Goal: Transaction & Acquisition: Book appointment/travel/reservation

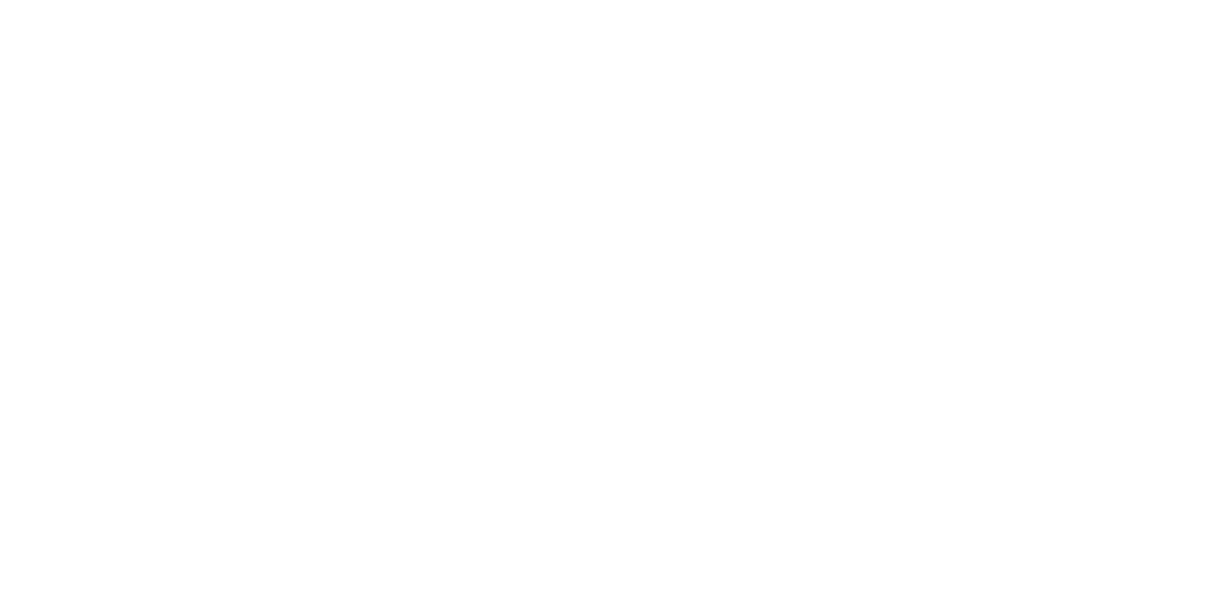
select select "Song"
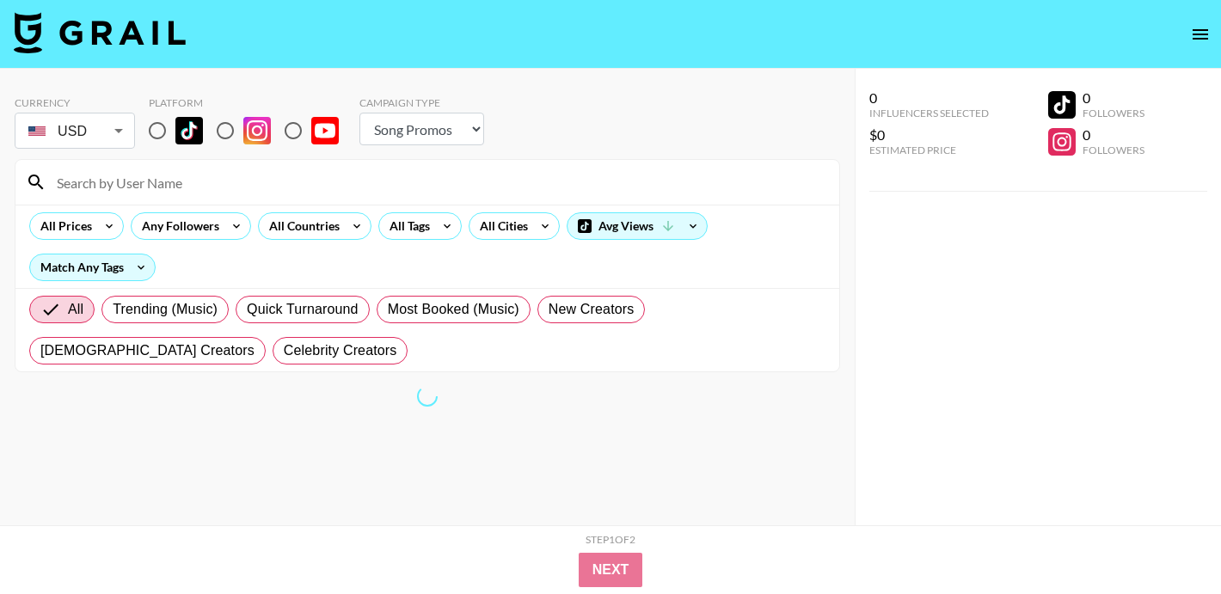
click at [163, 134] on input "radio" at bounding box center [157, 131] width 36 height 36
radio input "true"
click at [350, 223] on icon at bounding box center [357, 226] width 28 height 26
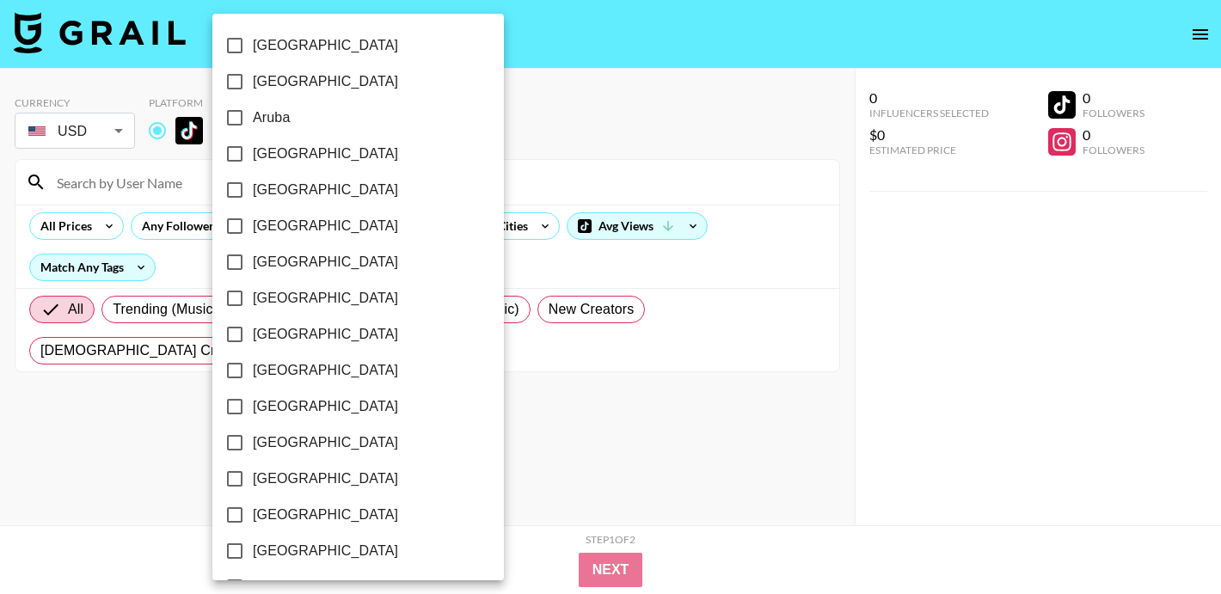
scroll to position [1411, 0]
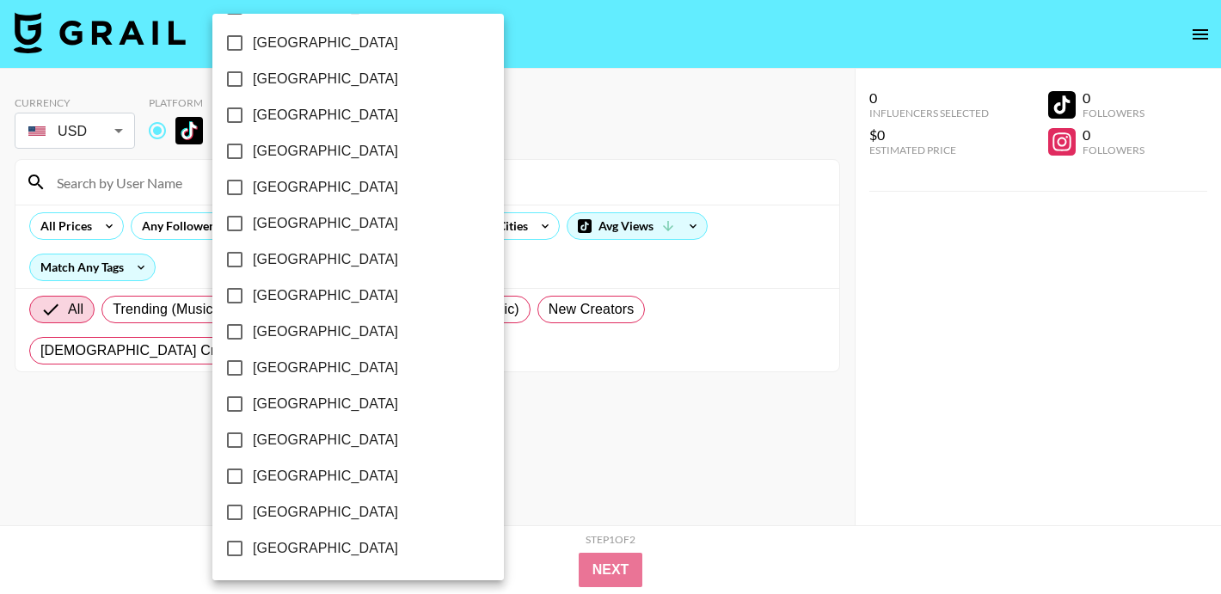
click at [274, 511] on span "[GEOGRAPHIC_DATA]" at bounding box center [325, 512] width 145 height 21
click at [253, 511] on input "[GEOGRAPHIC_DATA]" at bounding box center [235, 512] width 36 height 36
checkbox input "true"
click at [647, 429] on div at bounding box center [610, 297] width 1221 height 594
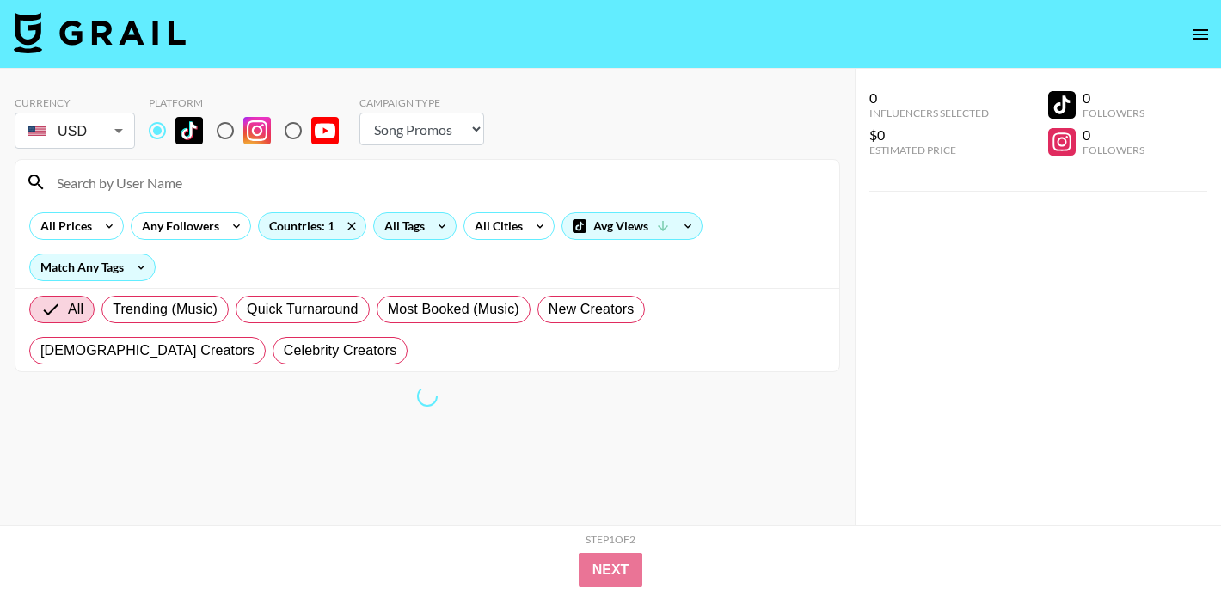
click at [399, 230] on div "All Tags" at bounding box center [401, 226] width 54 height 26
click at [561, 407] on div at bounding box center [610, 297] width 1221 height 594
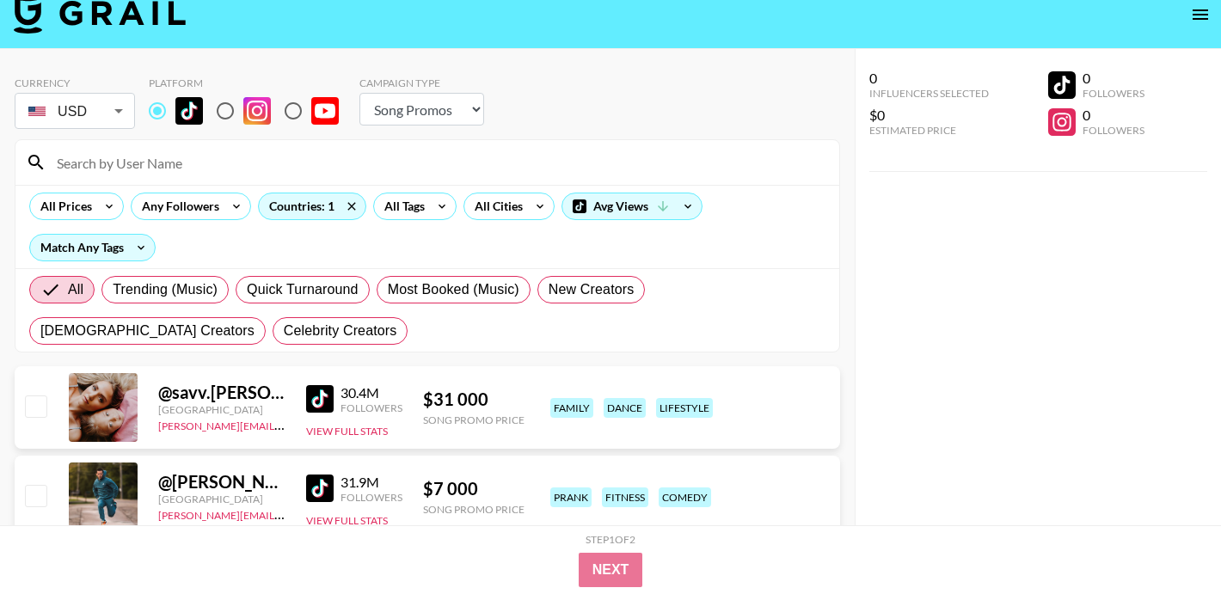
scroll to position [19, 0]
click at [421, 214] on div "All Tags" at bounding box center [401, 207] width 54 height 26
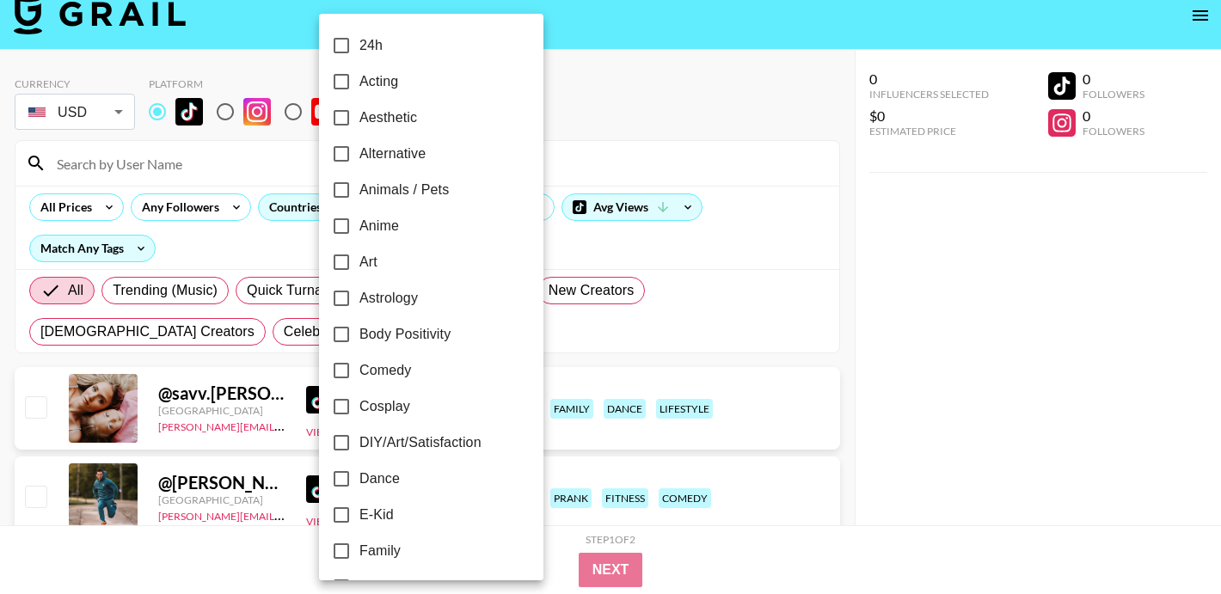
scroll to position [83, 0]
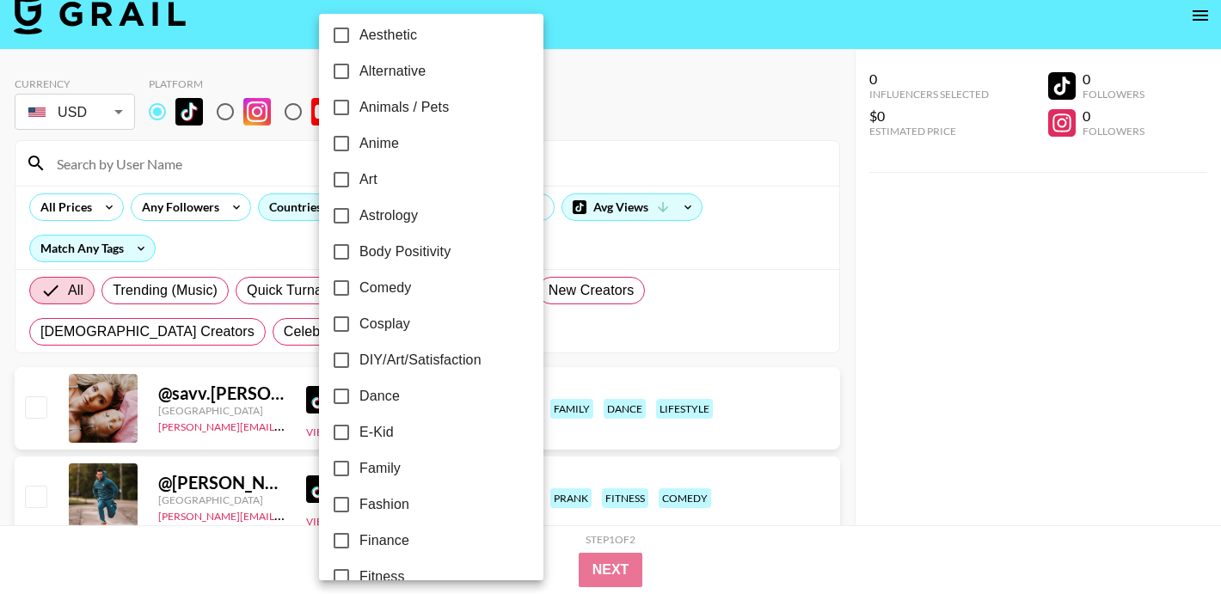
click at [369, 285] on span "Comedy" at bounding box center [385, 288] width 52 height 21
click at [359, 285] on input "Comedy" at bounding box center [341, 288] width 36 height 36
checkbox input "true"
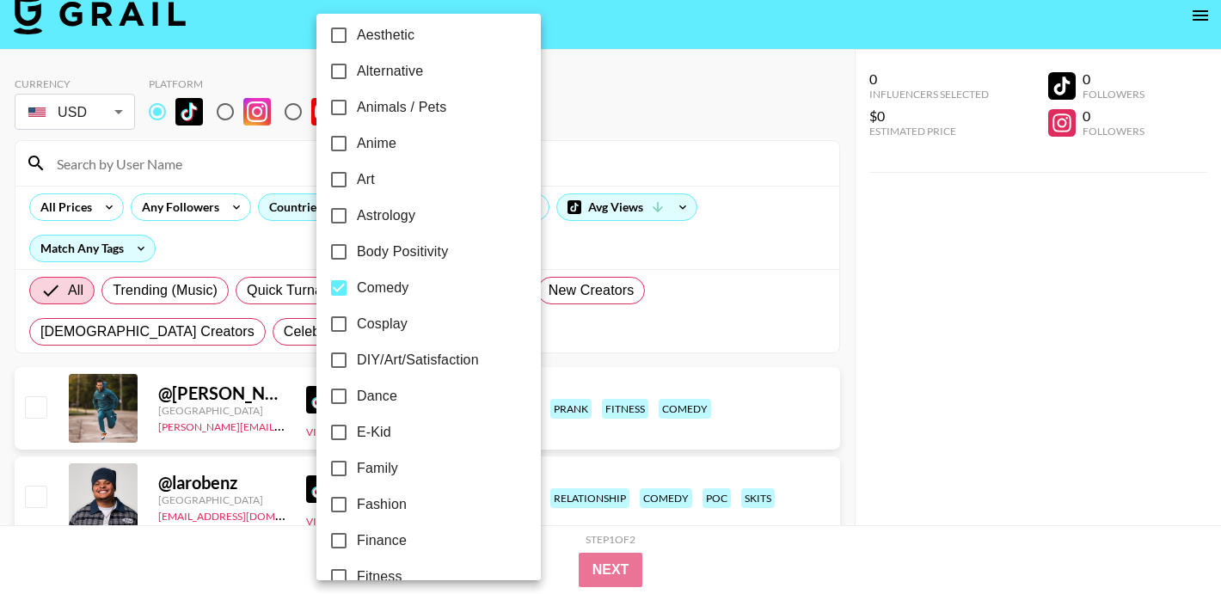
click at [629, 137] on div at bounding box center [610, 297] width 1221 height 594
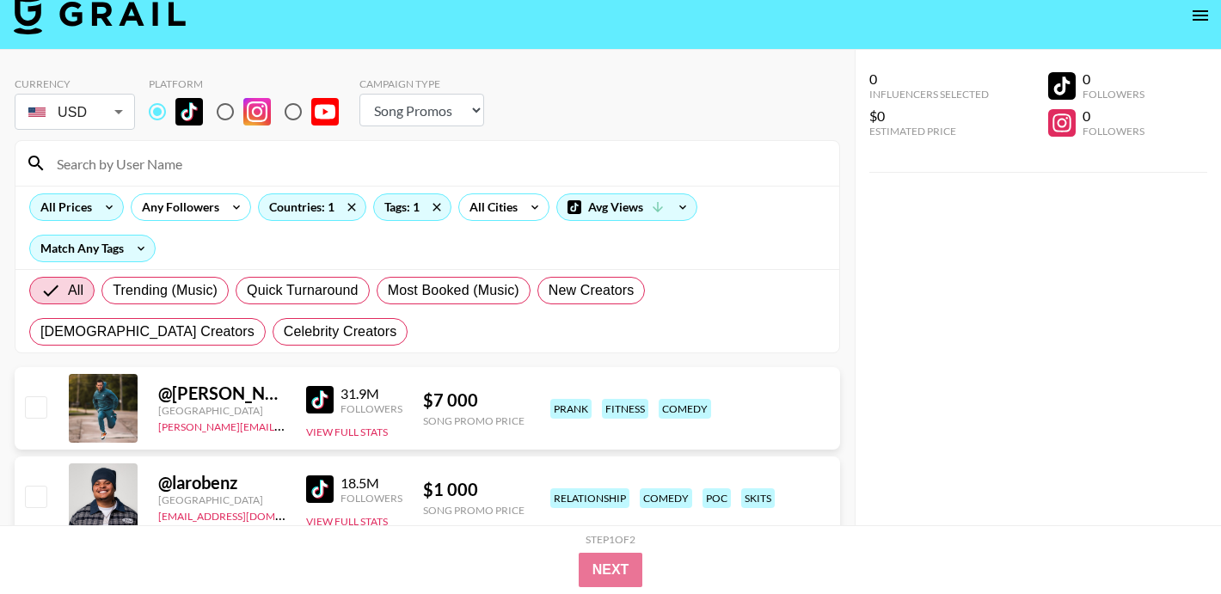
click at [95, 203] on icon at bounding box center [109, 207] width 28 height 26
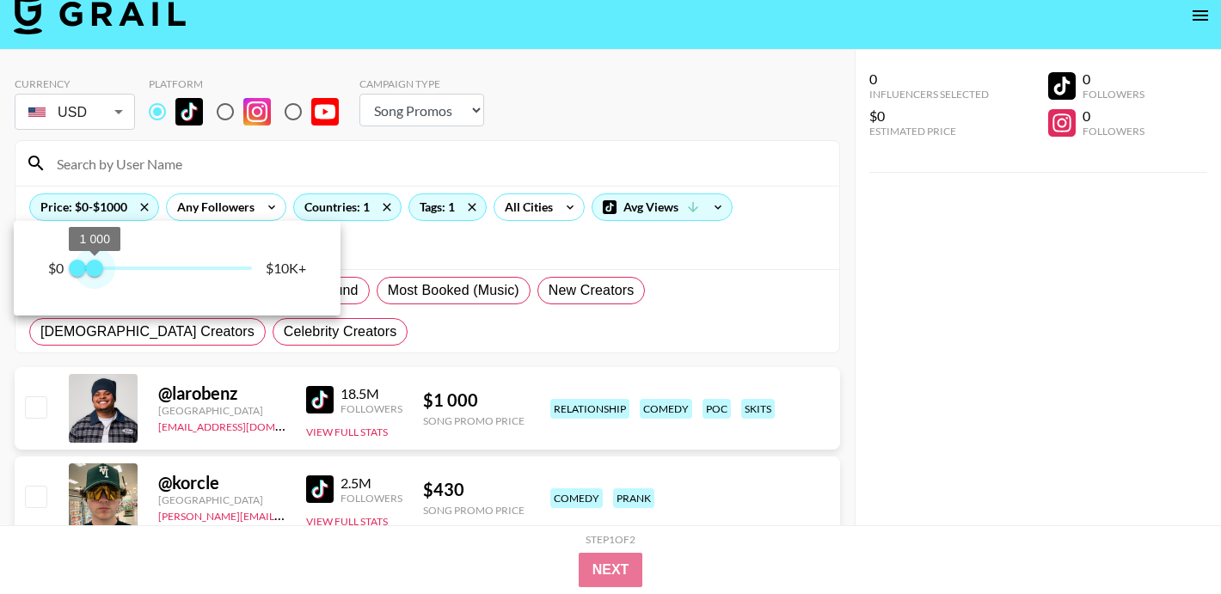
type input "750"
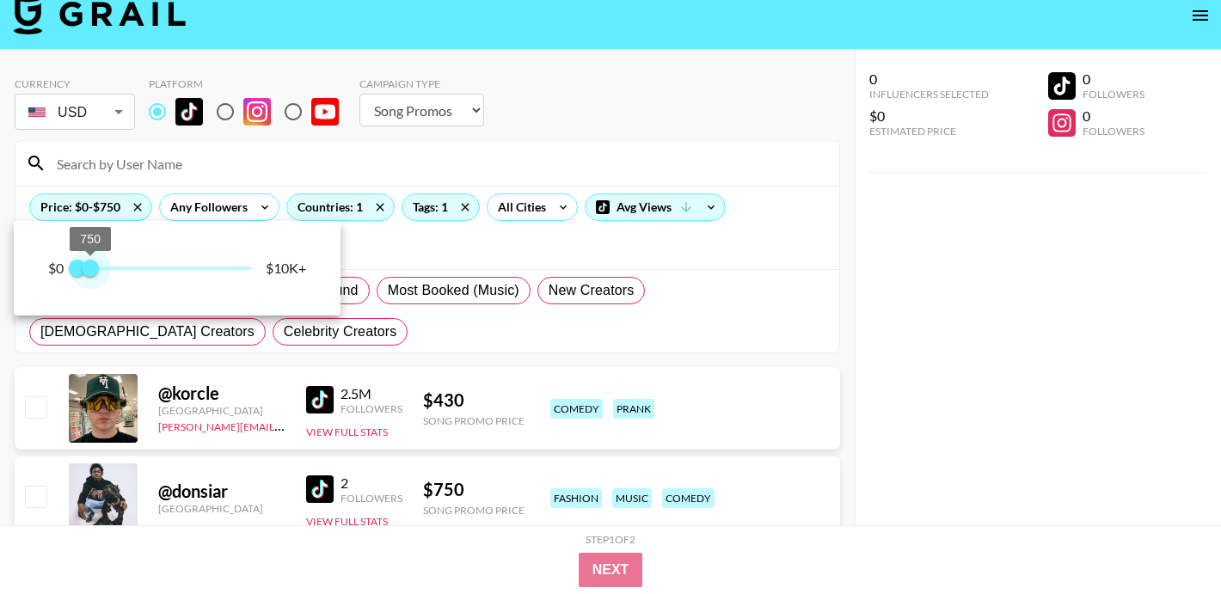
drag, startPoint x: 242, startPoint y: 269, endPoint x: 90, endPoint y: 268, distance: 151.3
click at [90, 268] on span "750" at bounding box center [90, 268] width 17 height 17
click at [412, 167] on div at bounding box center [610, 297] width 1221 height 594
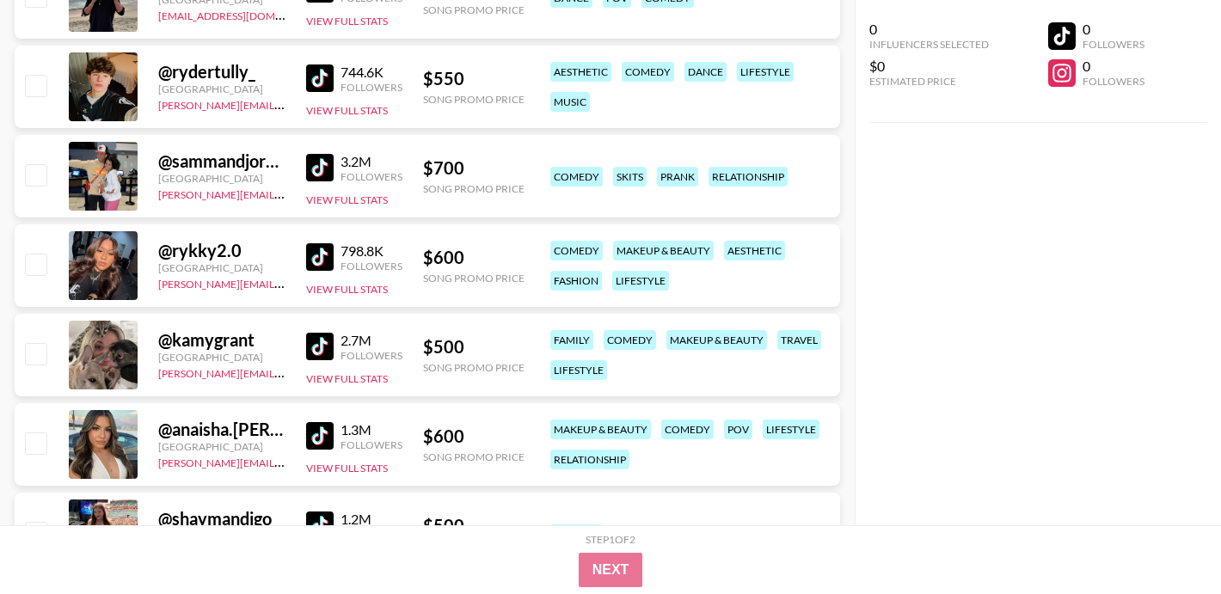
scroll to position [2260, 0]
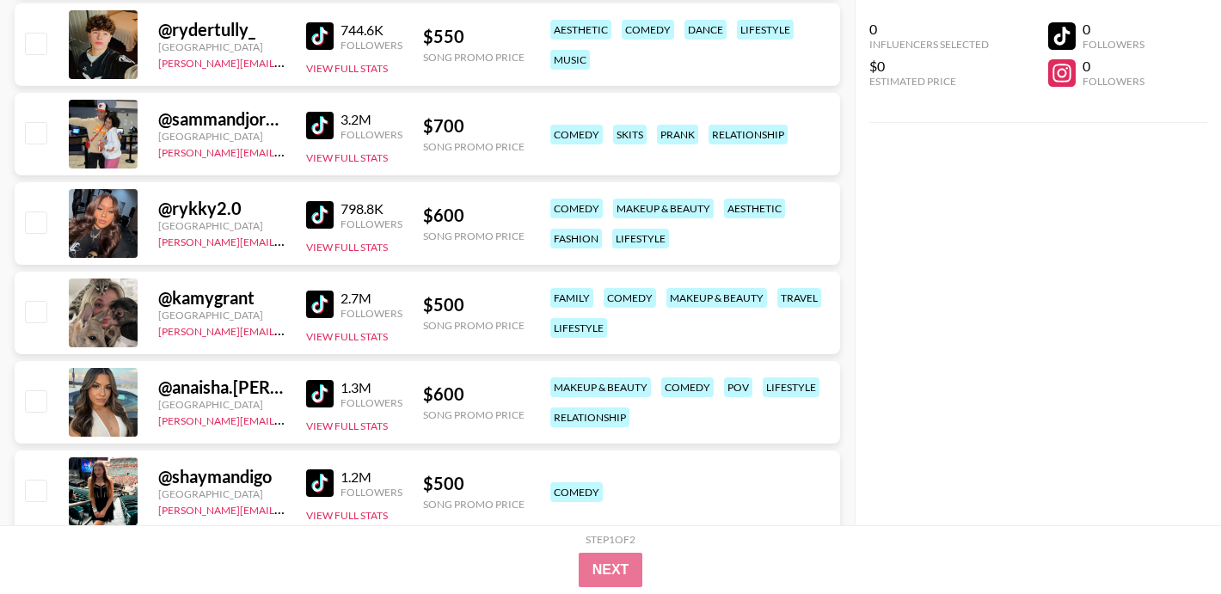
click at [322, 218] on img at bounding box center [320, 215] width 28 height 28
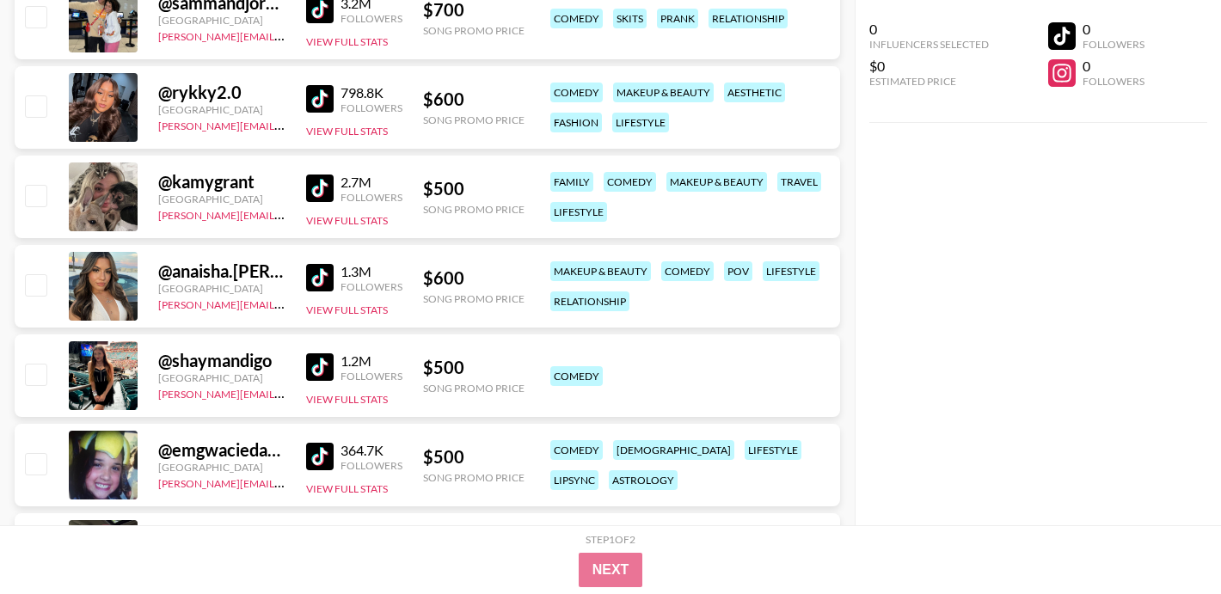
scroll to position [2548, 0]
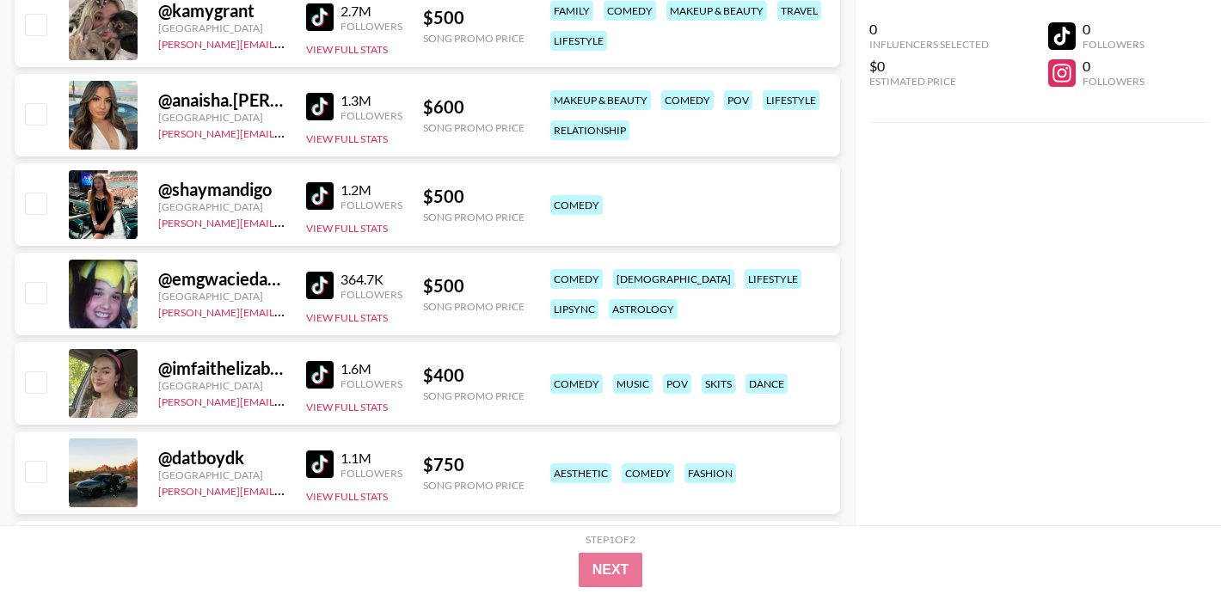
click at [320, 202] on img at bounding box center [320, 196] width 28 height 28
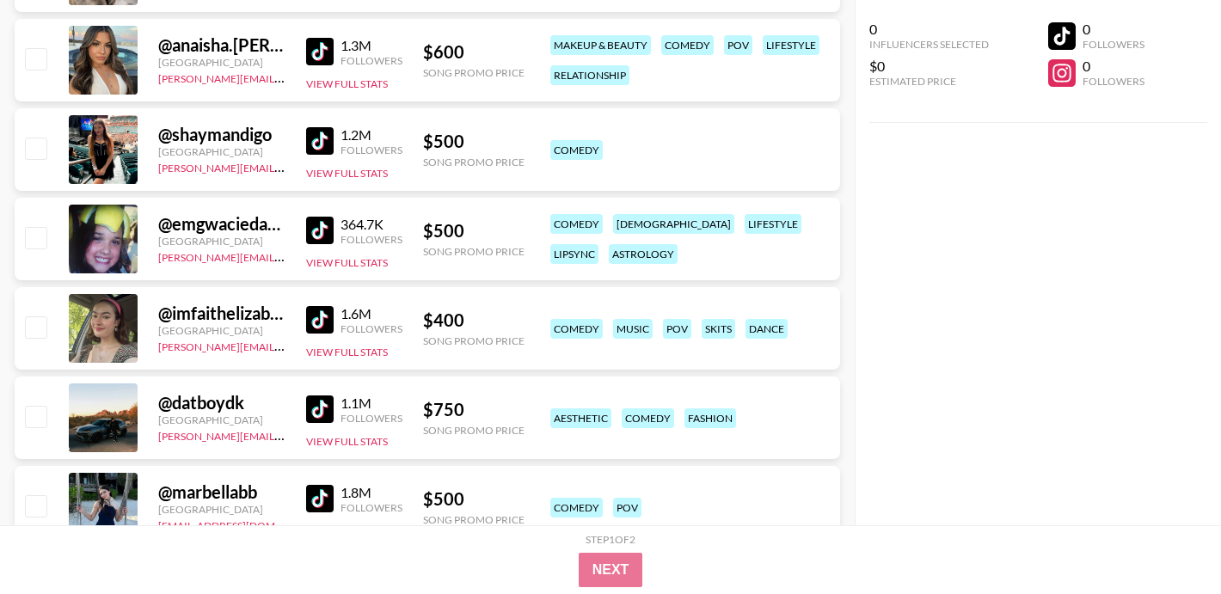
scroll to position [2632, 0]
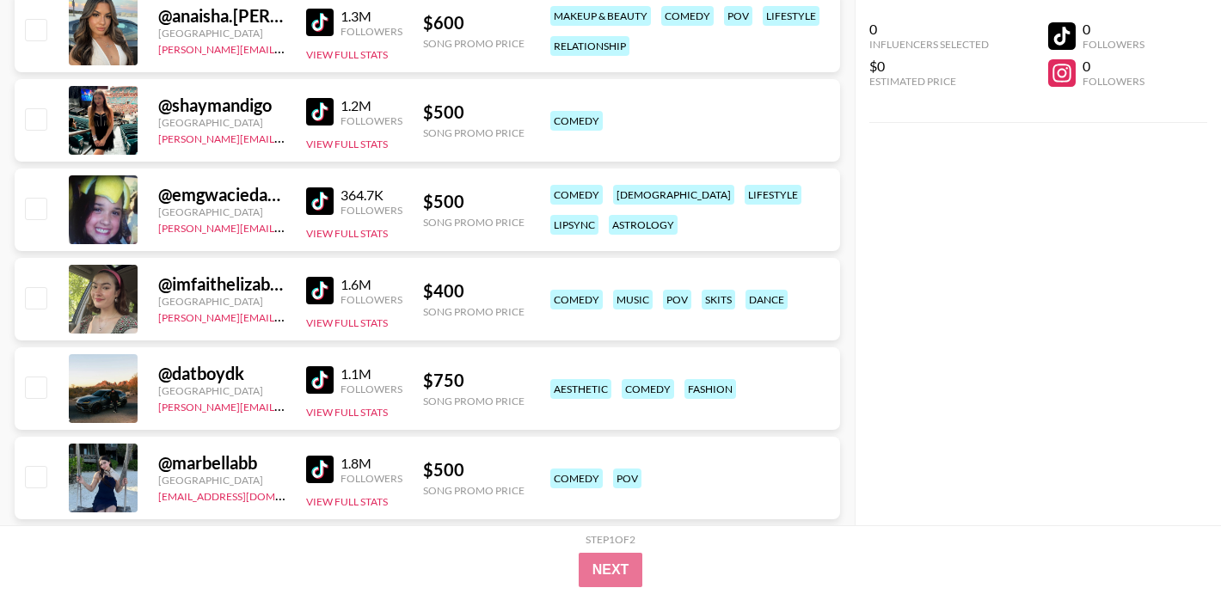
click at [322, 293] on img at bounding box center [320, 291] width 28 height 28
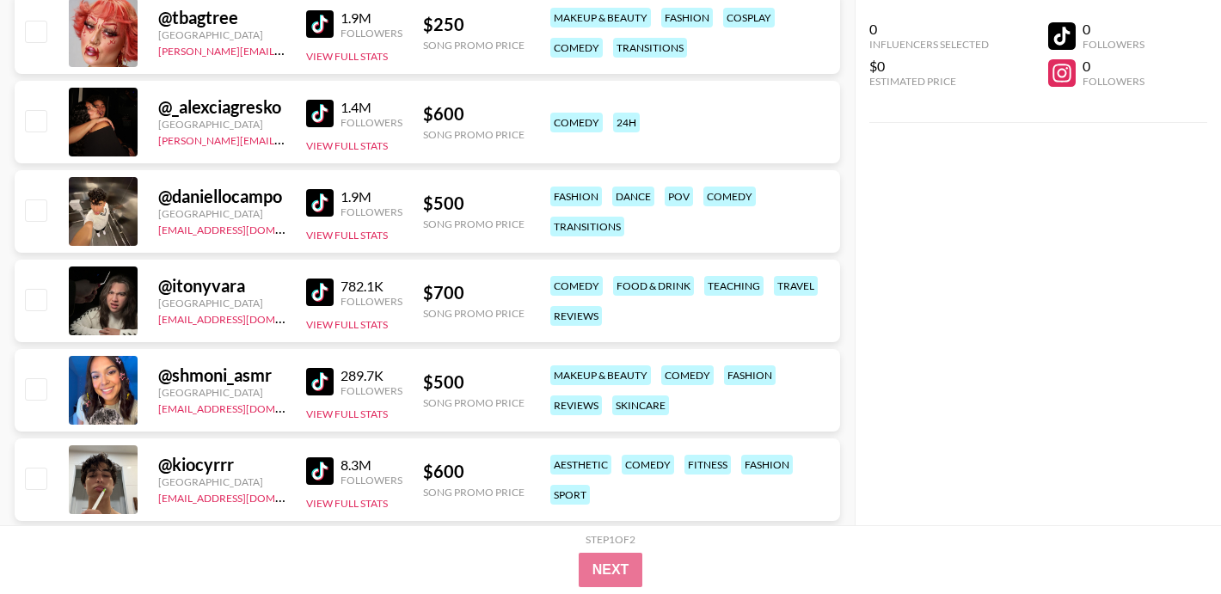
scroll to position [3199, 0]
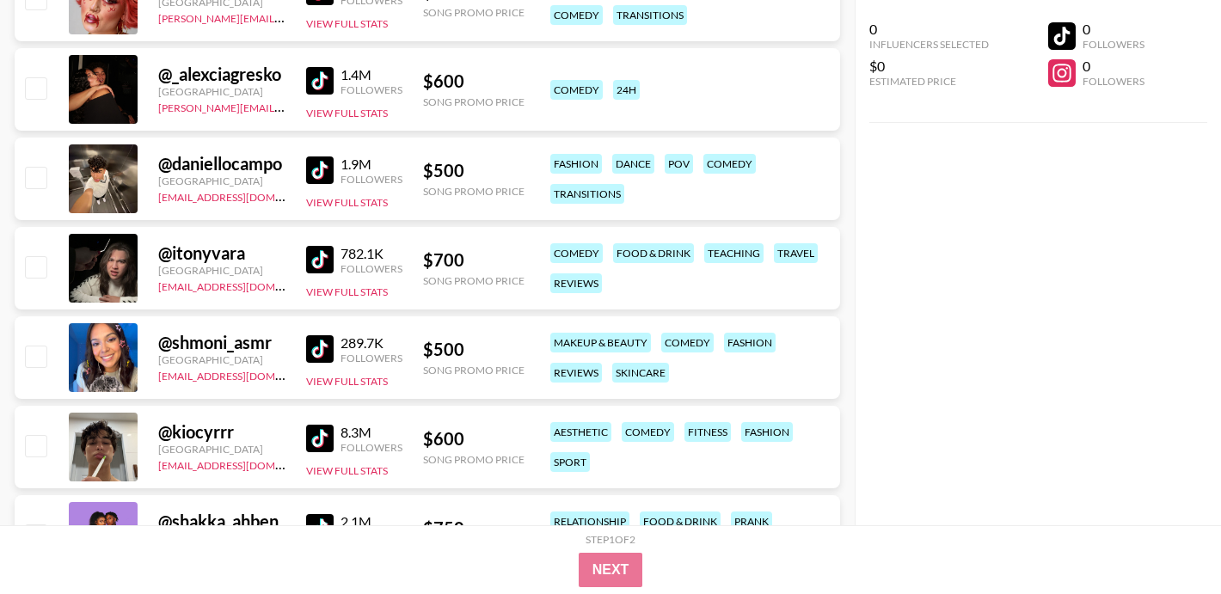
click at [322, 257] on img at bounding box center [320, 260] width 28 height 28
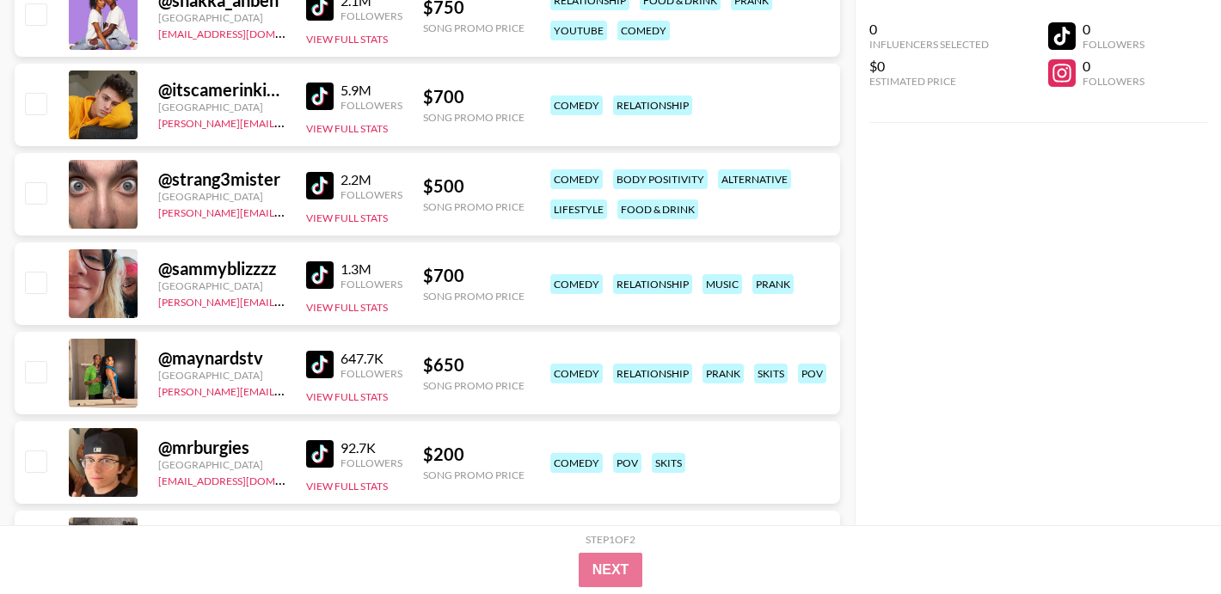
scroll to position [3757, 0]
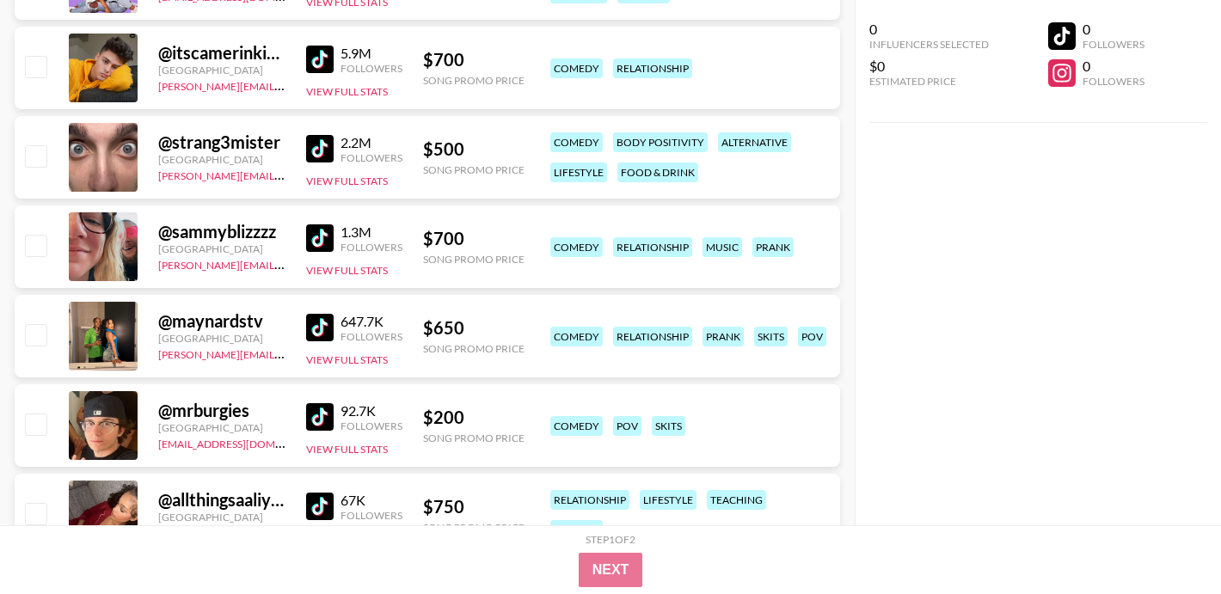
click at [323, 233] on img at bounding box center [320, 238] width 28 height 28
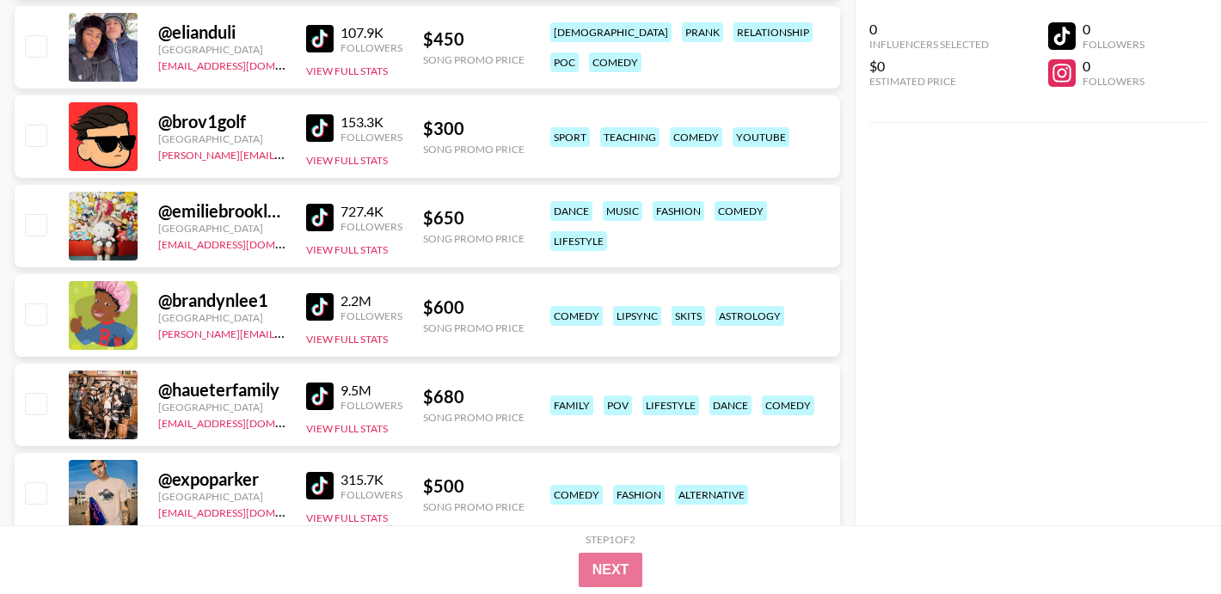
scroll to position [4415, 0]
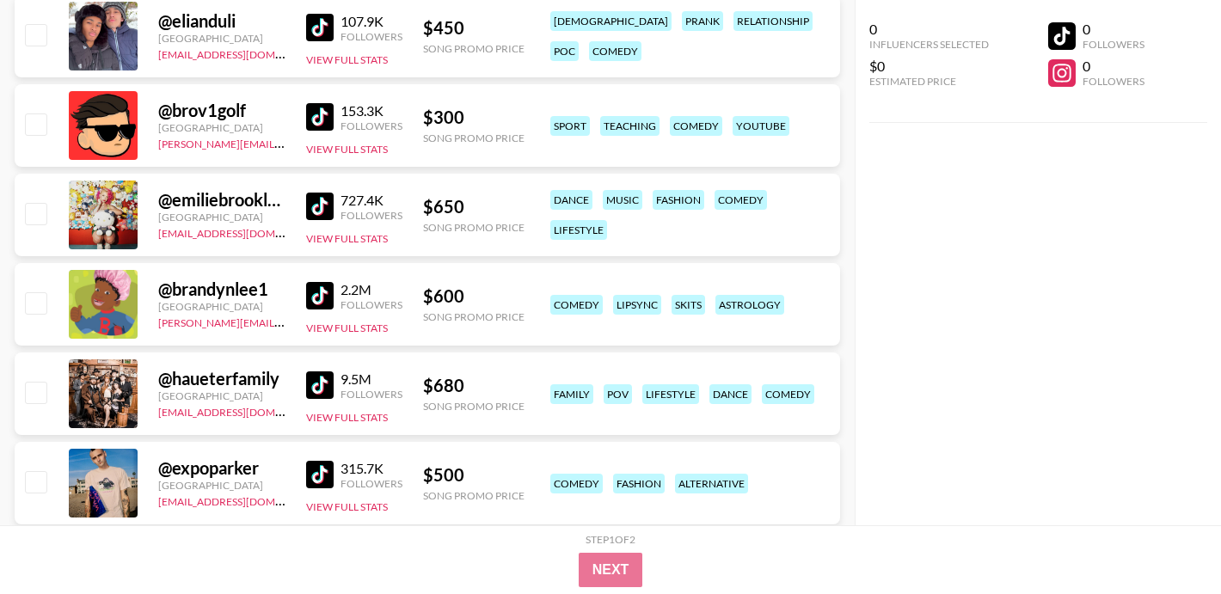
click at [316, 291] on img at bounding box center [320, 296] width 28 height 28
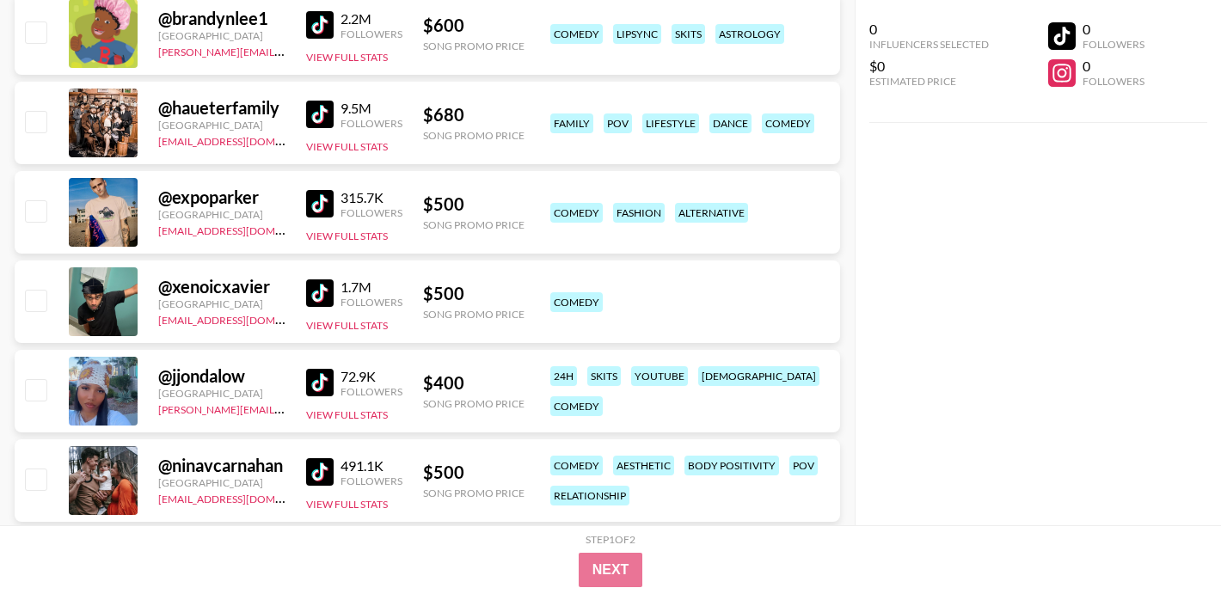
scroll to position [4687, 0]
click at [316, 294] on img at bounding box center [320, 293] width 28 height 28
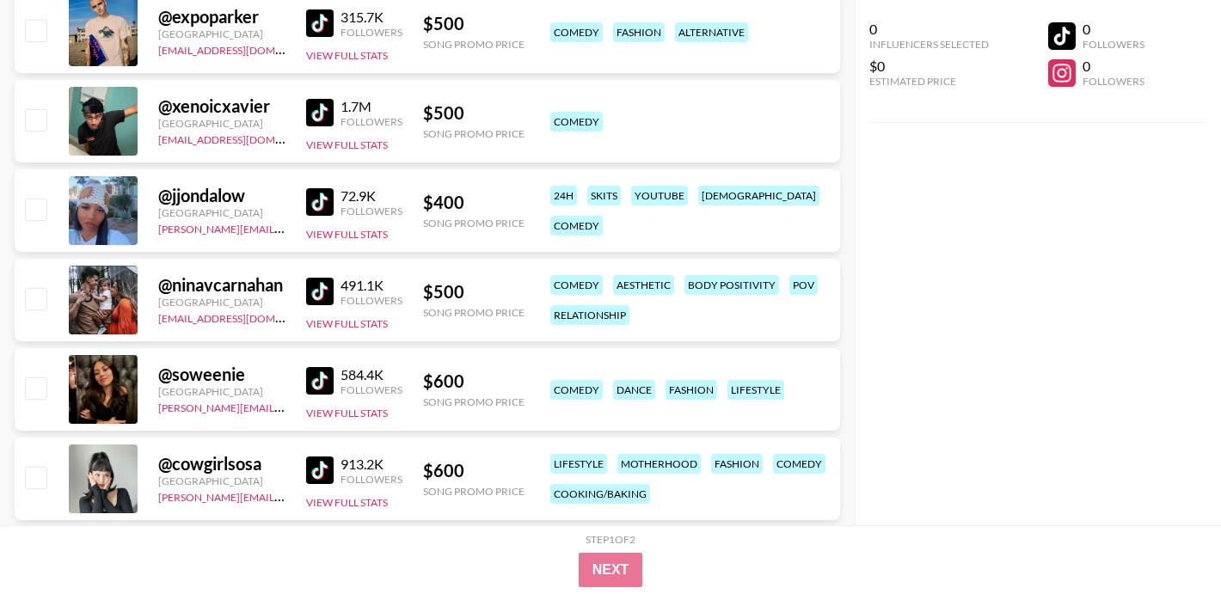
scroll to position [4878, 0]
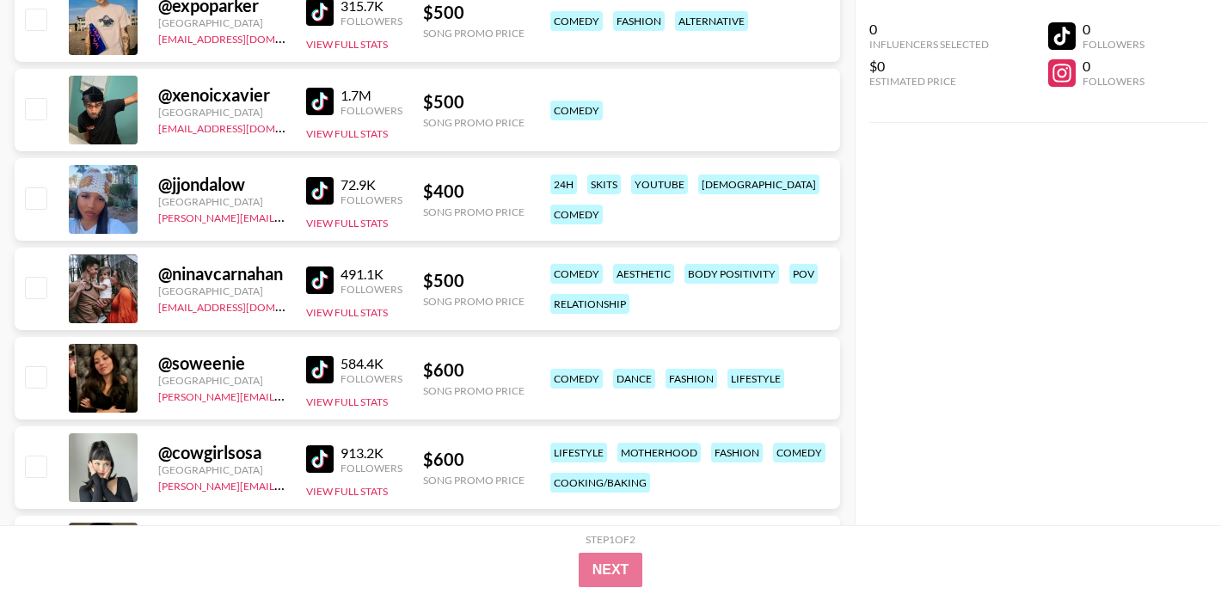
click at [322, 190] on img at bounding box center [320, 191] width 28 height 28
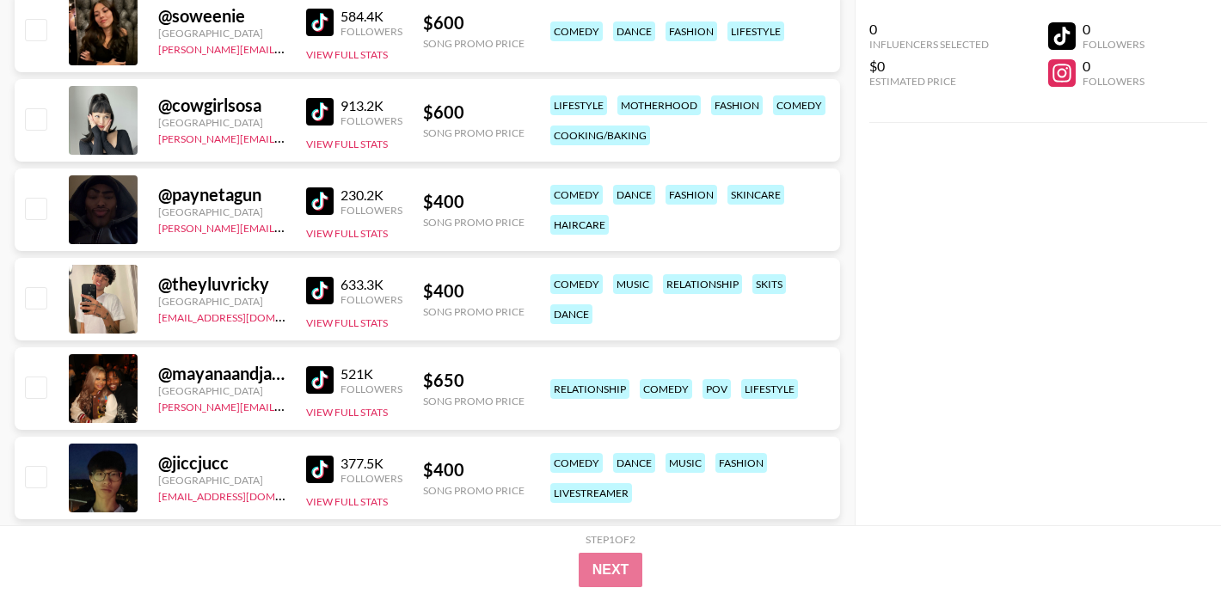
scroll to position [5236, 0]
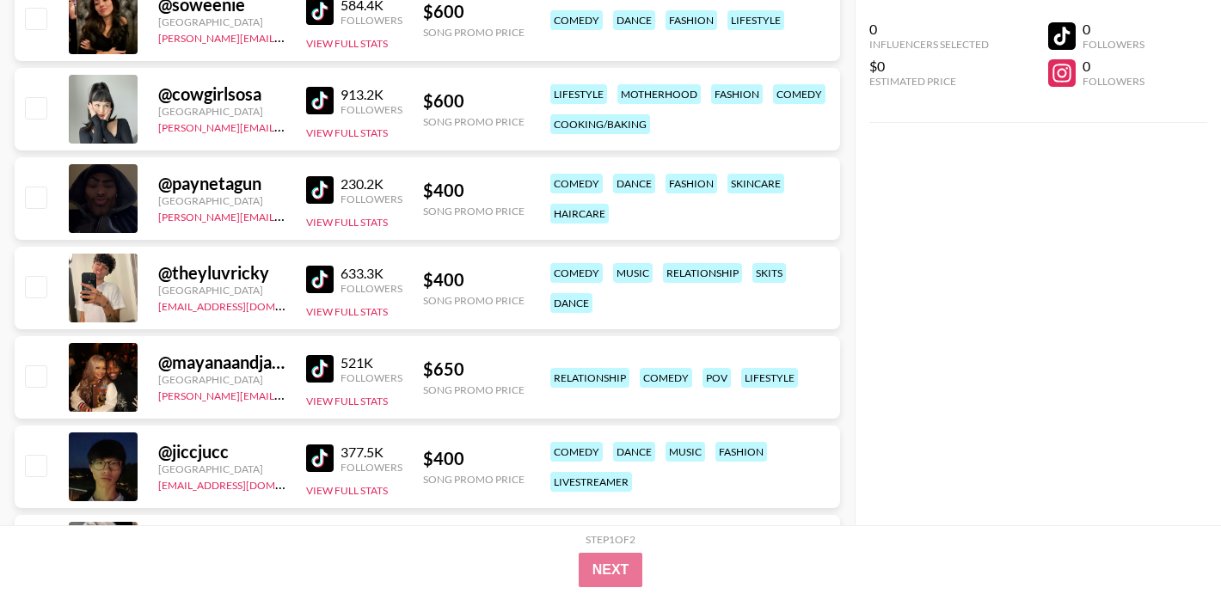
click at [315, 281] on img at bounding box center [320, 280] width 28 height 28
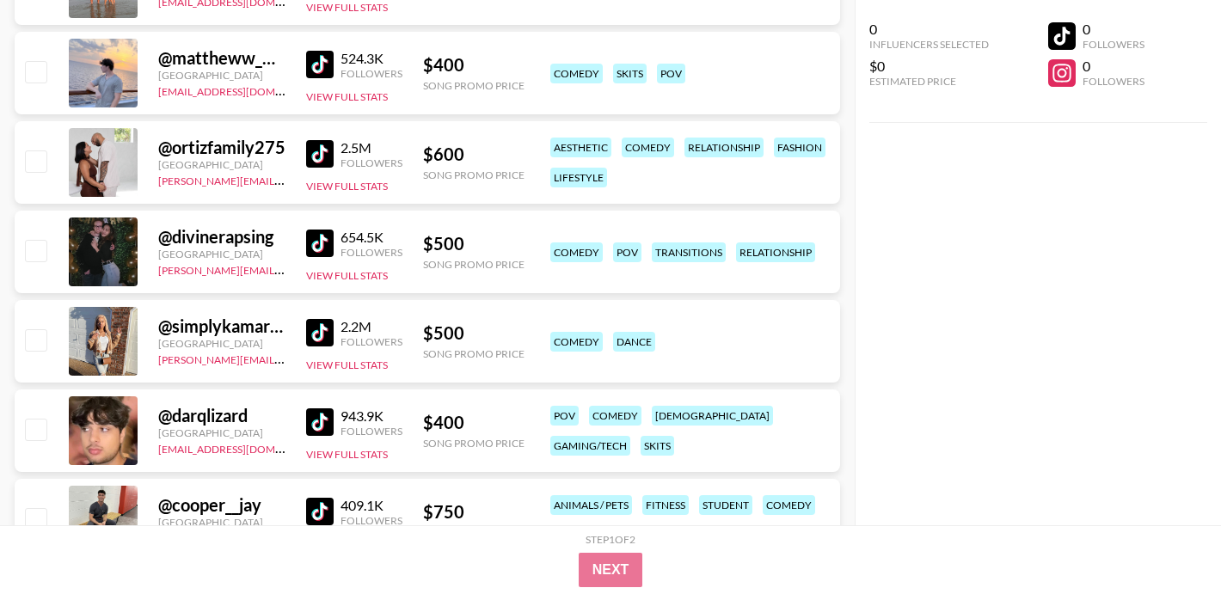
scroll to position [6263, 0]
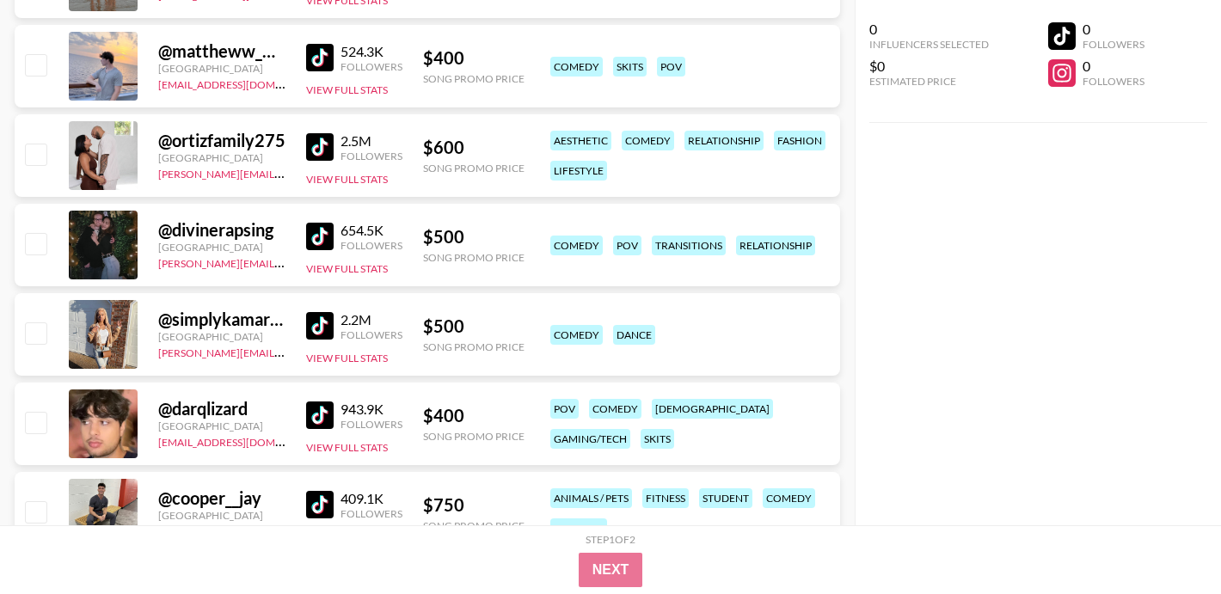
click at [316, 237] on img at bounding box center [320, 237] width 28 height 28
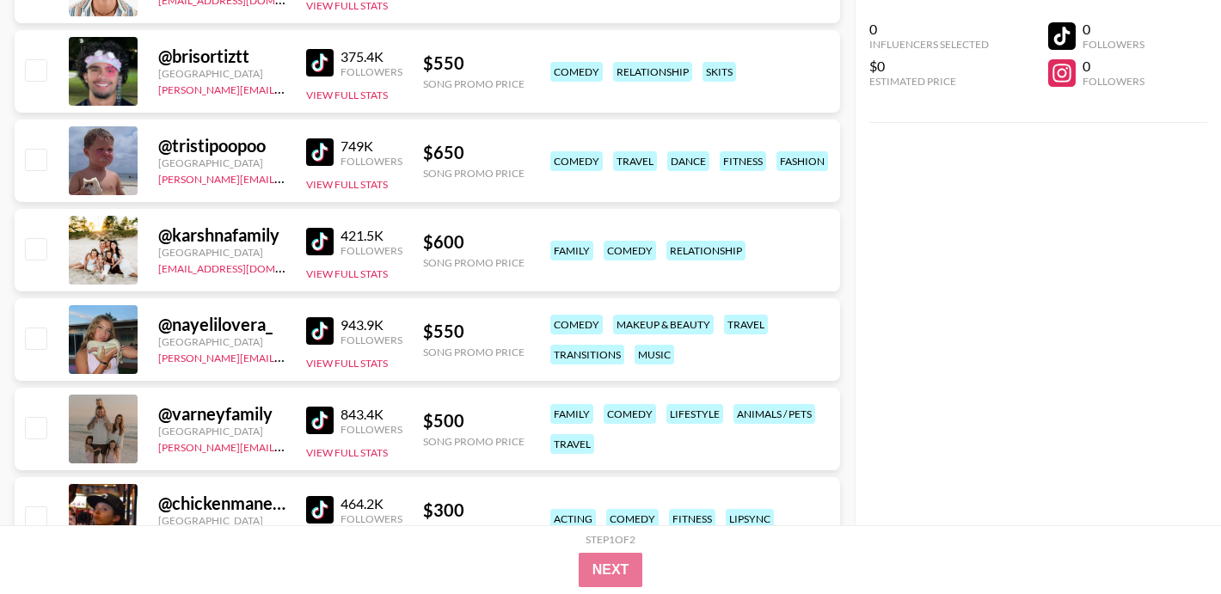
scroll to position [7817, 0]
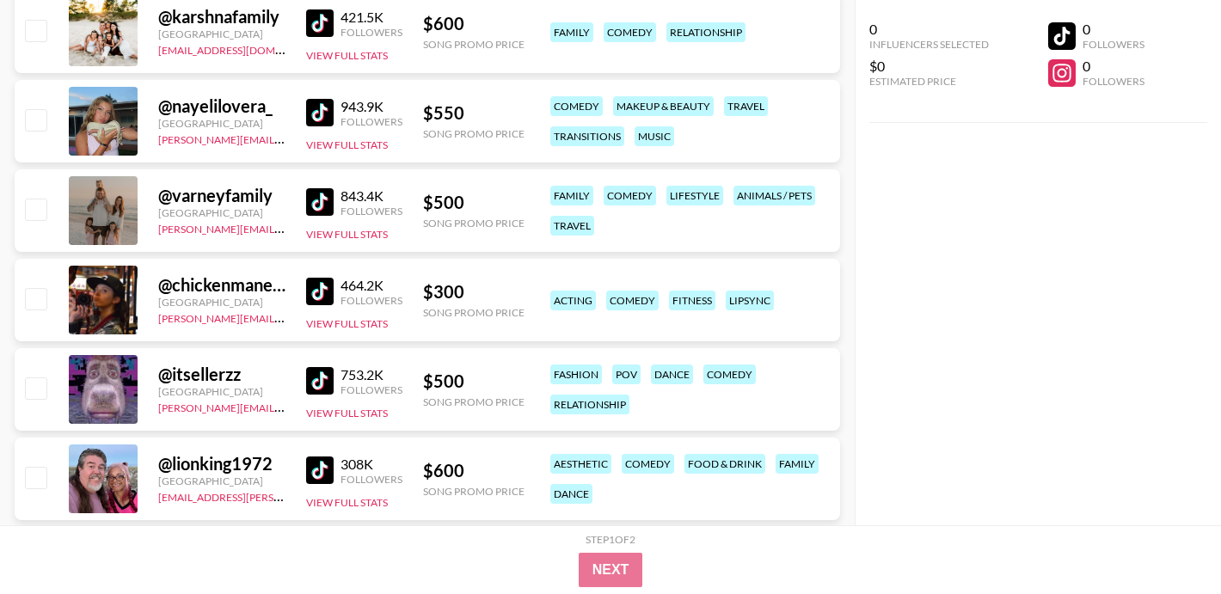
click at [322, 107] on img at bounding box center [320, 113] width 28 height 28
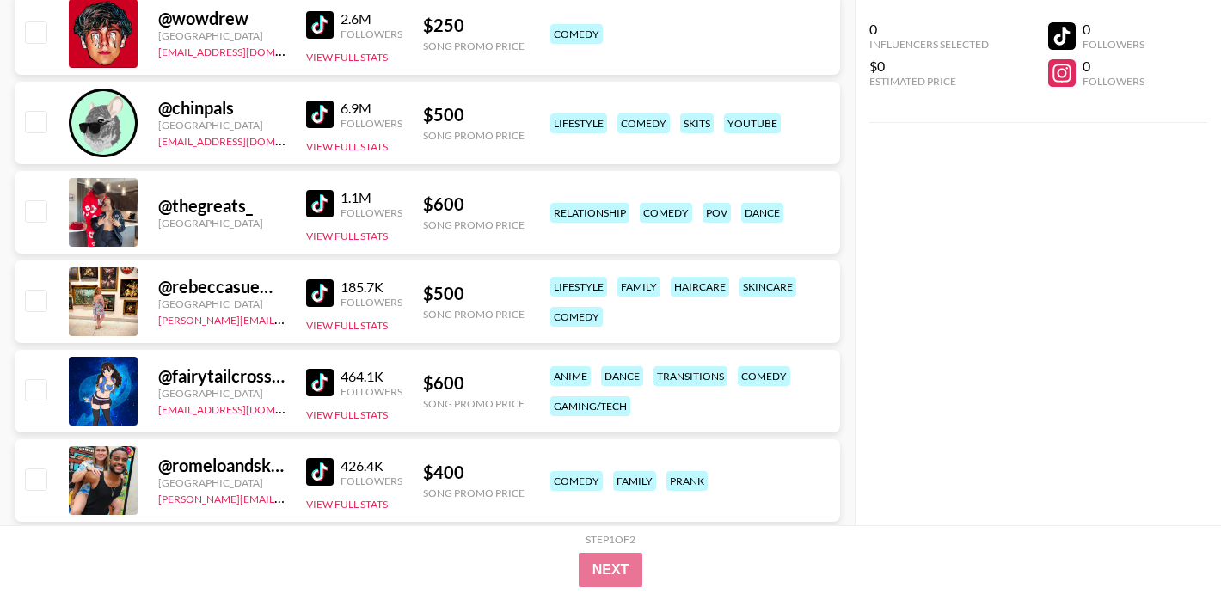
scroll to position [9516, 0]
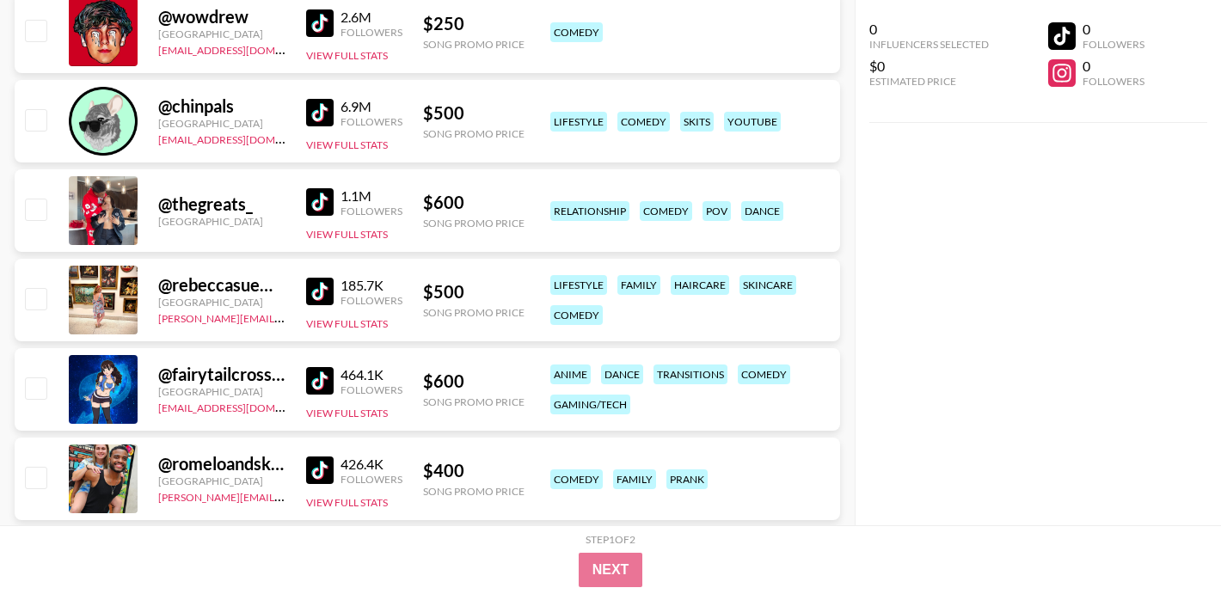
click at [316, 198] on img at bounding box center [320, 202] width 28 height 28
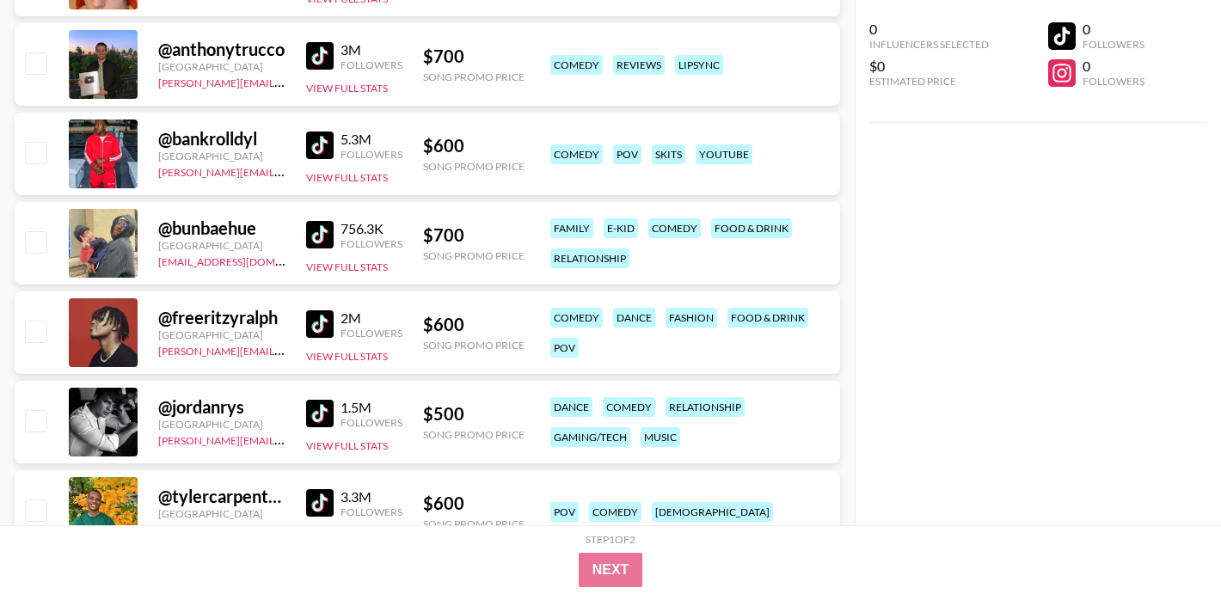
scroll to position [0, 0]
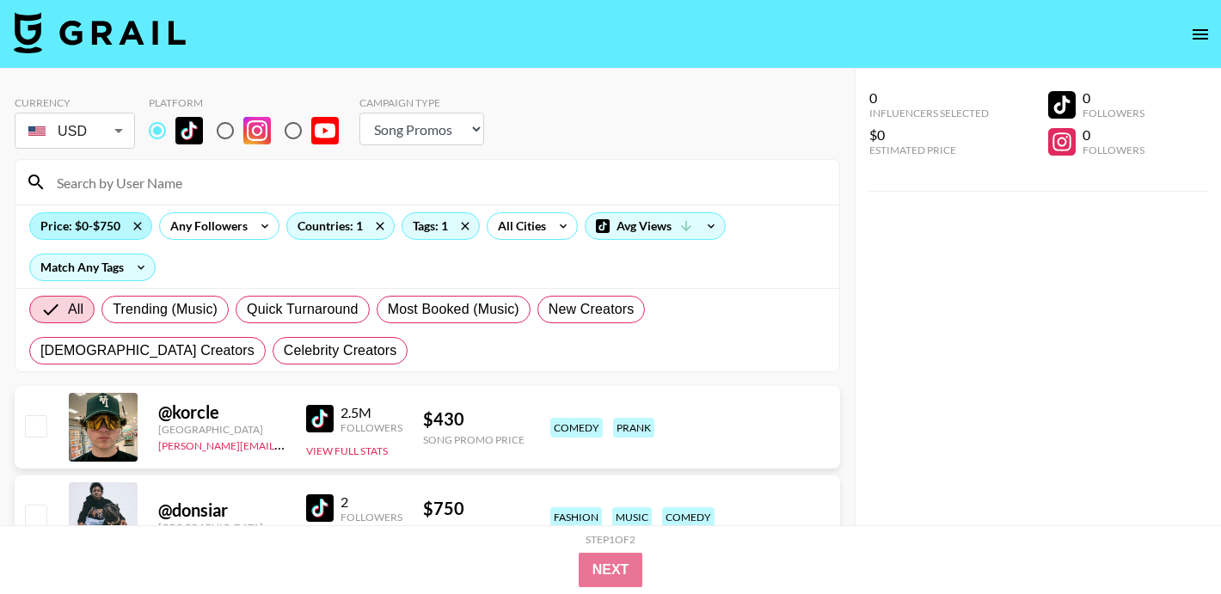
click at [102, 217] on div "Price: $0-$750" at bounding box center [90, 226] width 121 height 26
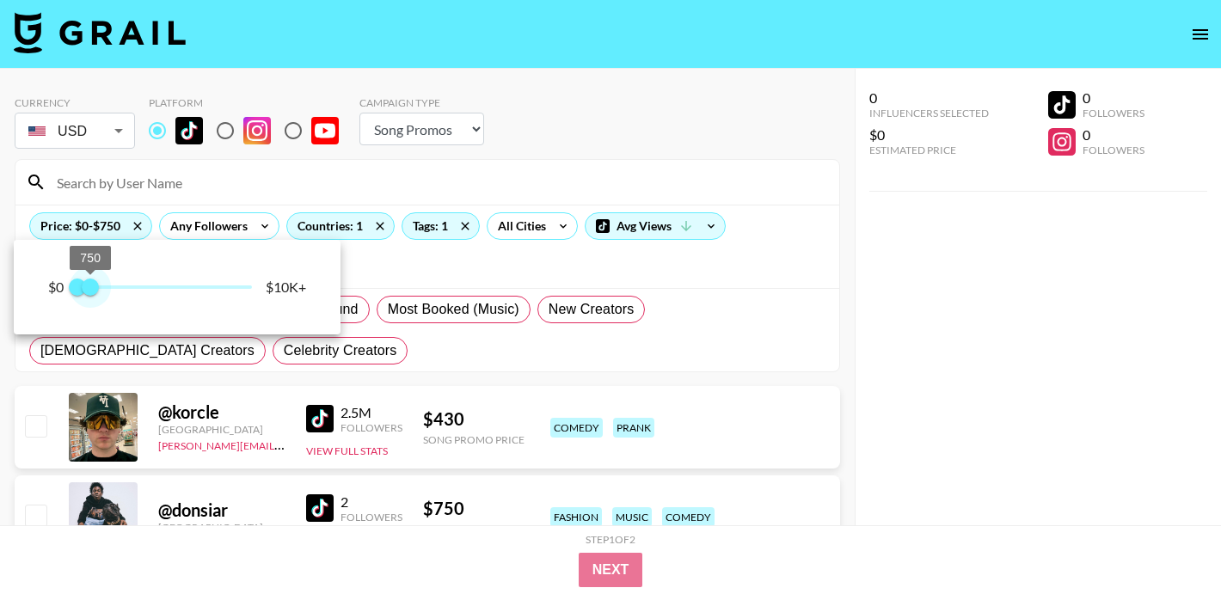
type input "500"
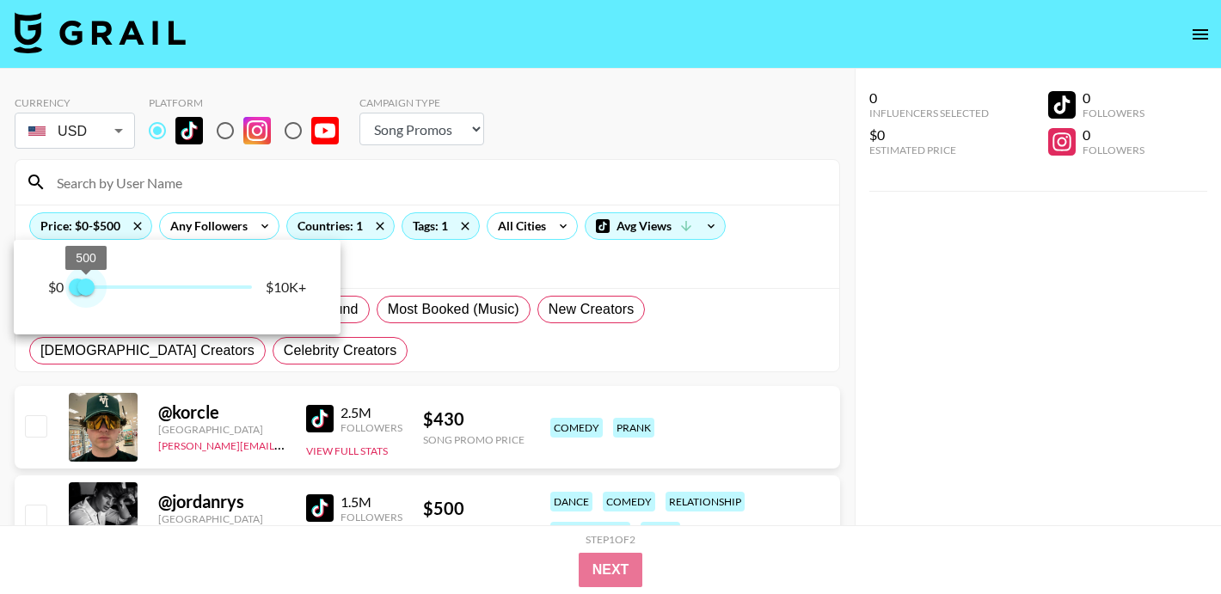
click at [87, 283] on span "500" at bounding box center [85, 287] width 17 height 17
click at [445, 284] on div at bounding box center [610, 297] width 1221 height 594
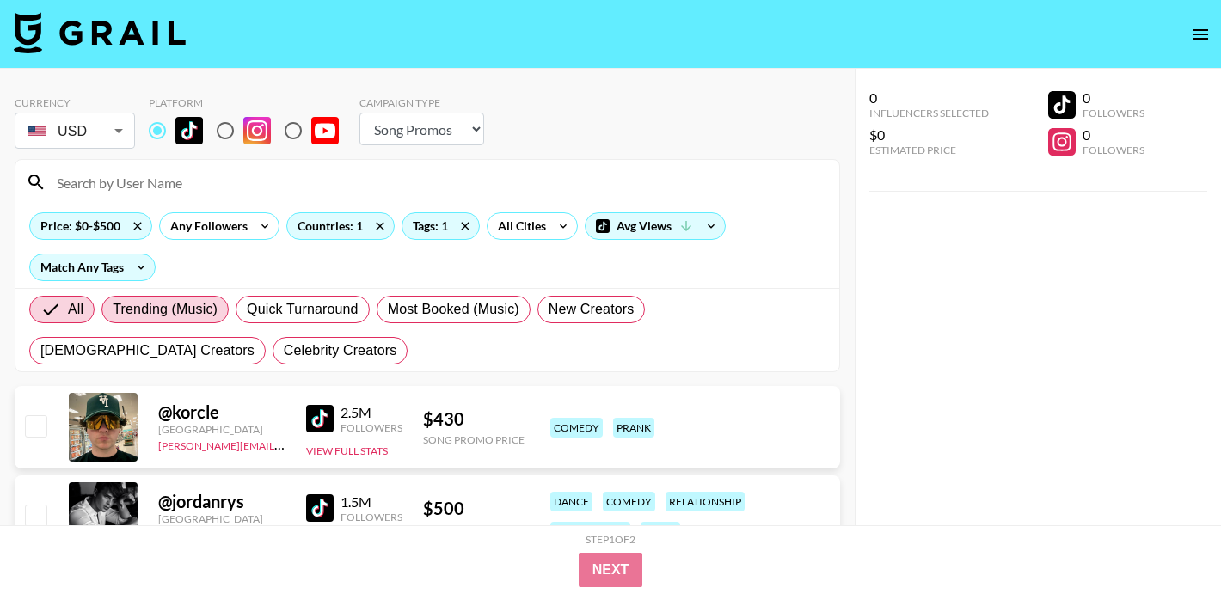
click at [143, 297] on label "Trending (Music)" at bounding box center [164, 310] width 127 height 28
click at [113, 310] on input "Trending (Music)" at bounding box center [113, 310] width 0 height 0
radio input "true"
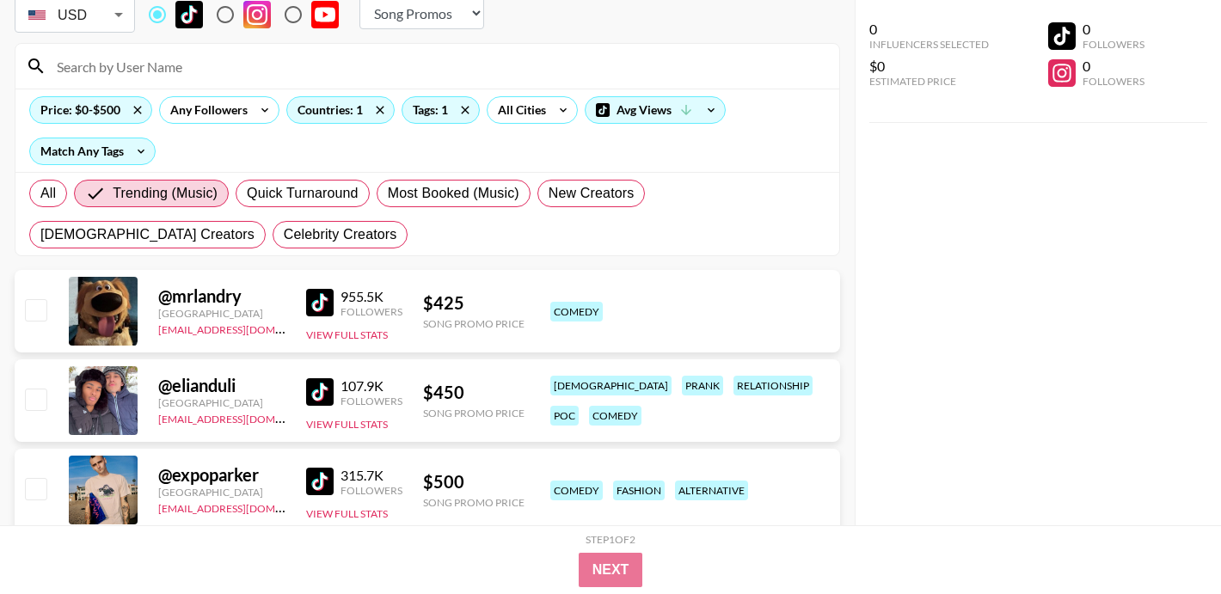
scroll to position [242, 0]
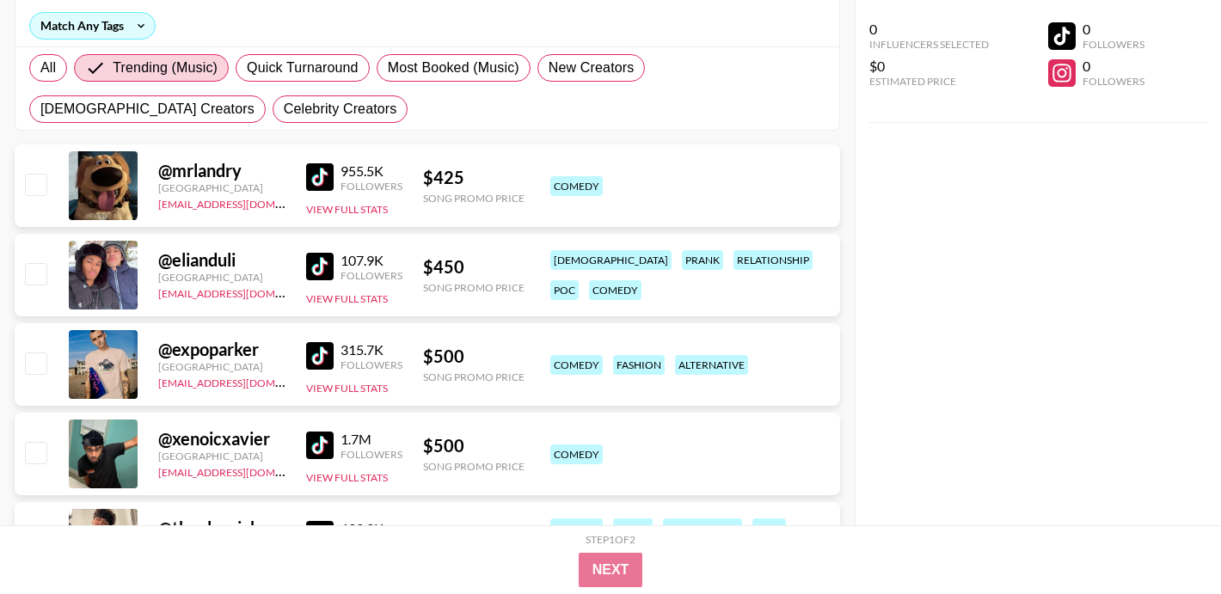
click at [318, 174] on img at bounding box center [320, 177] width 28 height 28
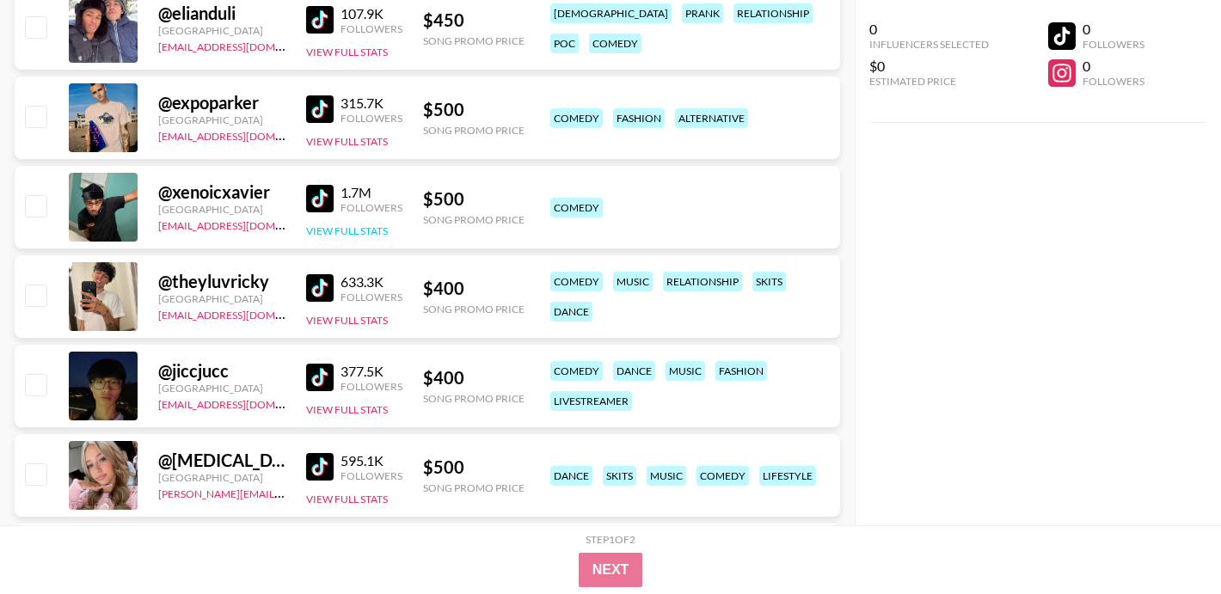
scroll to position [592, 0]
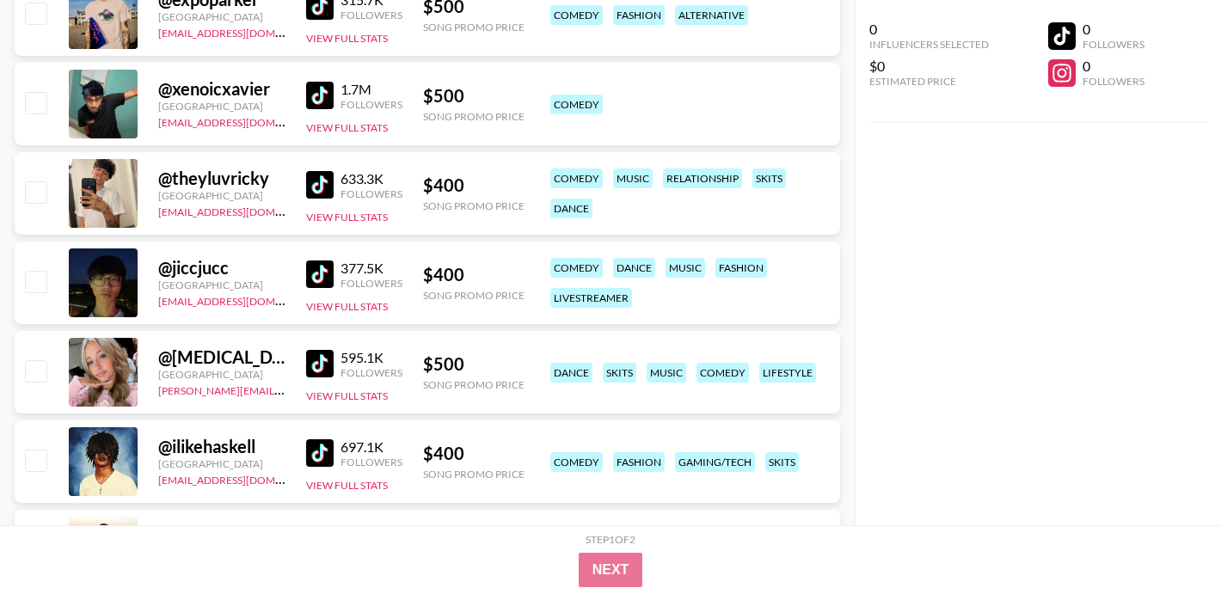
click at [319, 173] on img at bounding box center [320, 185] width 28 height 28
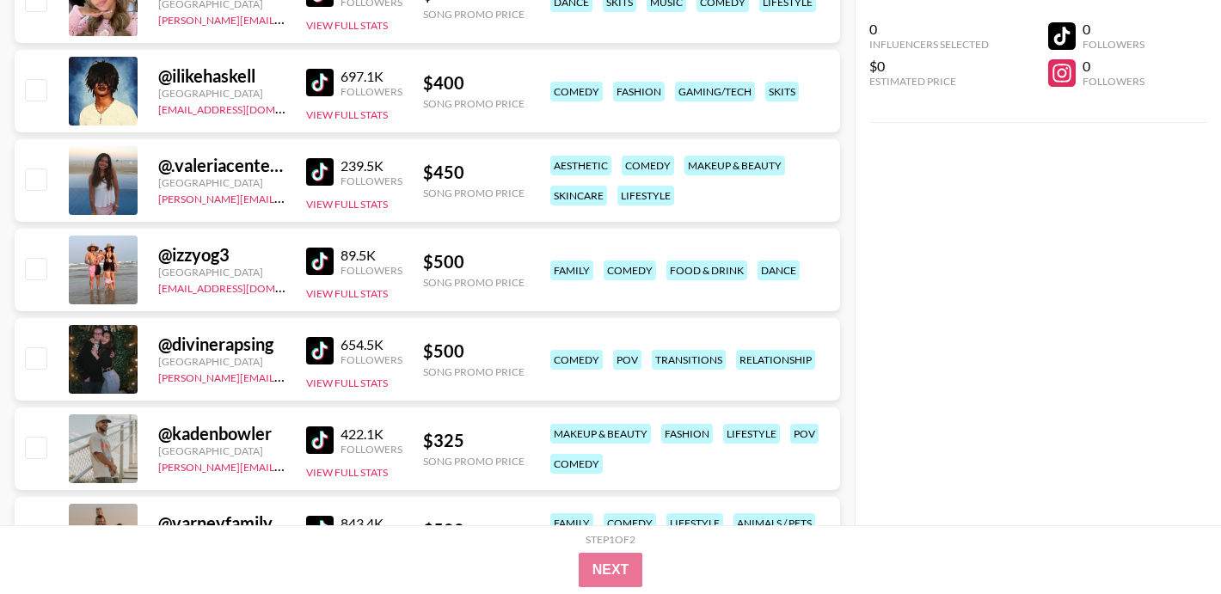
scroll to position [1042, 0]
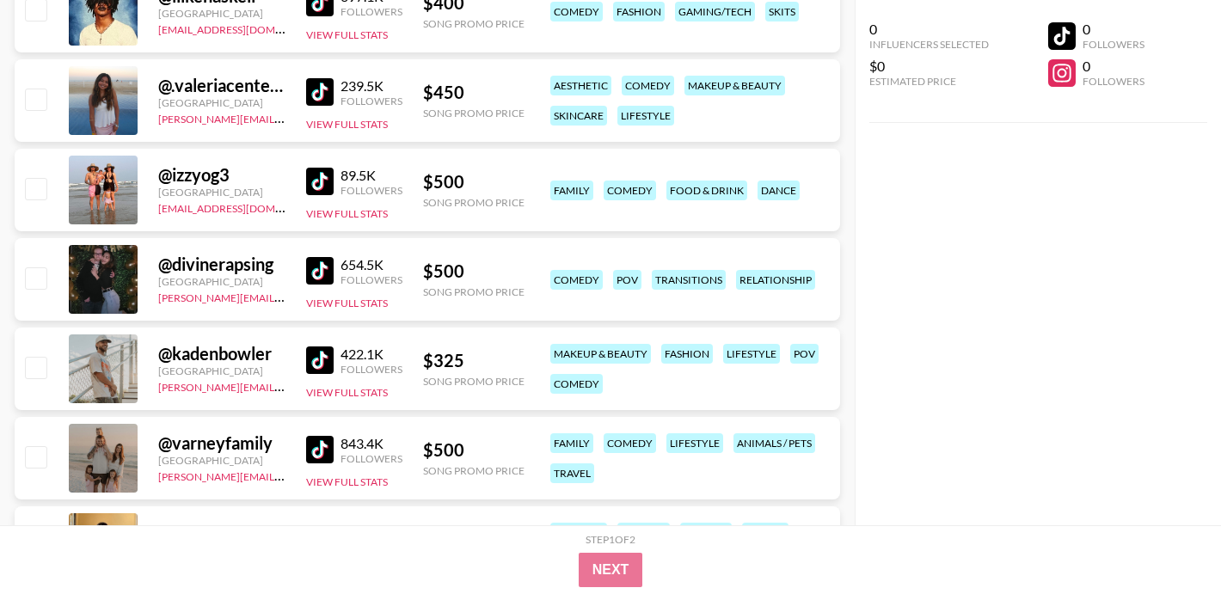
click at [318, 181] on img at bounding box center [320, 182] width 28 height 28
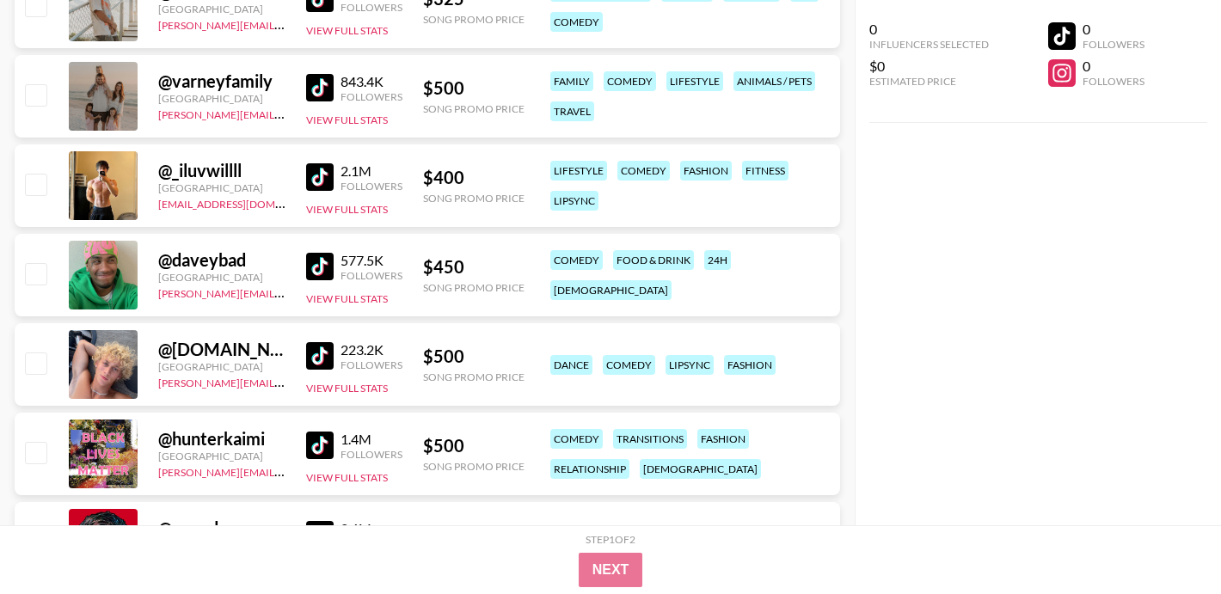
scroll to position [1405, 0]
click at [319, 273] on img at bounding box center [320, 266] width 28 height 28
click at [317, 268] on img at bounding box center [320, 266] width 28 height 28
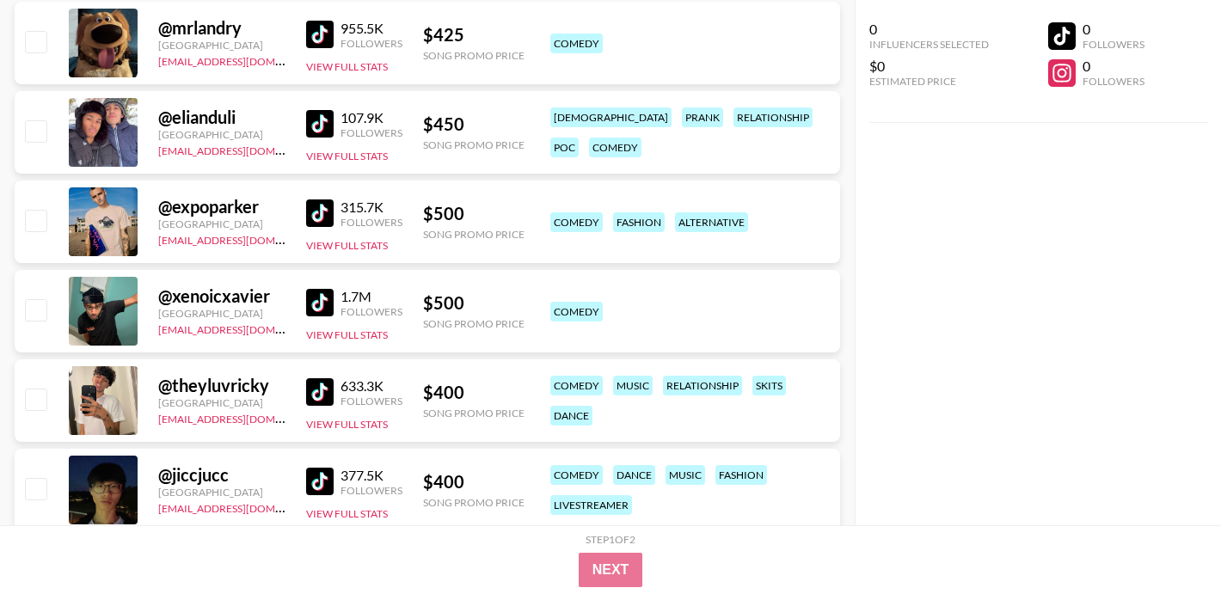
scroll to position [0, 0]
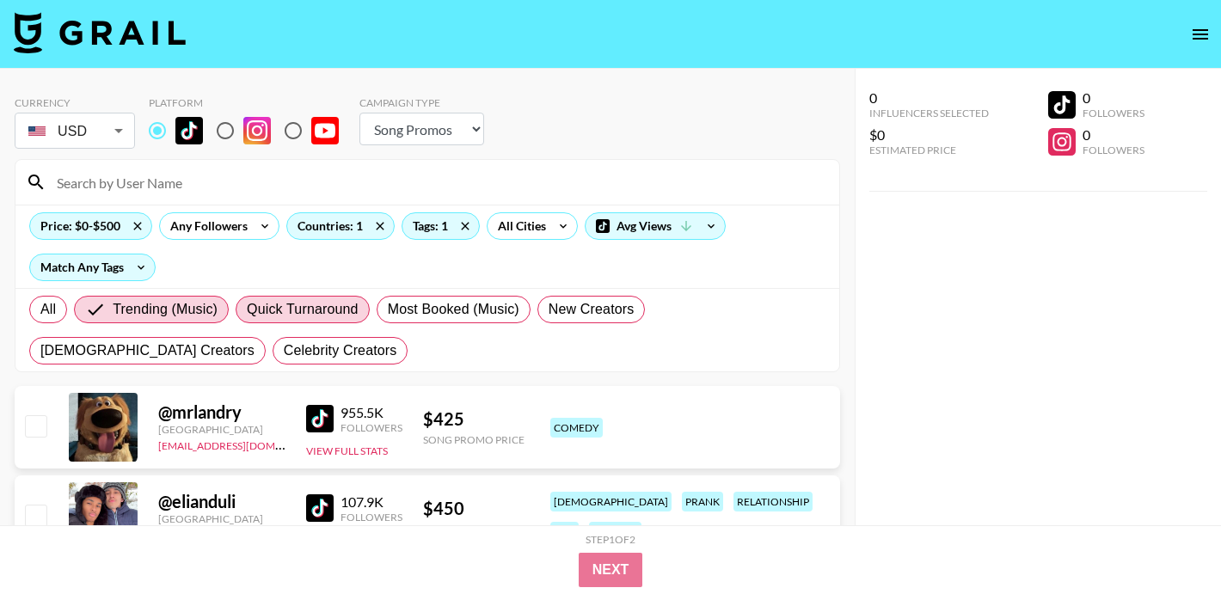
click at [286, 302] on span "Quick Turnaround" at bounding box center [303, 309] width 112 height 21
click at [247, 310] on input "Quick Turnaround" at bounding box center [247, 310] width 0 height 0
radio input "true"
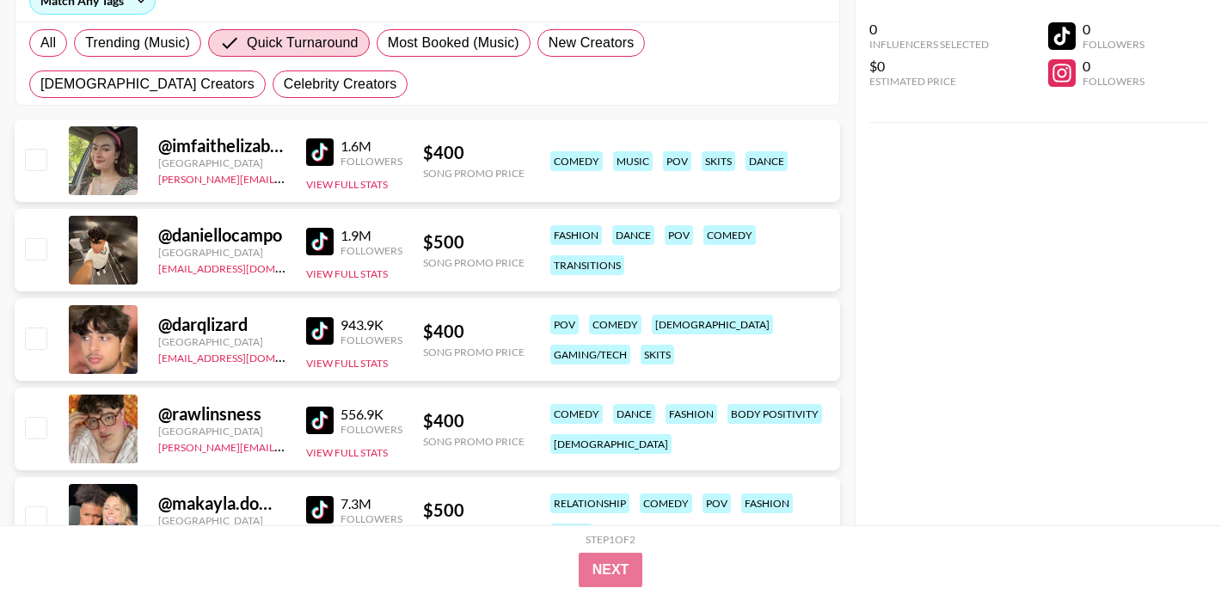
scroll to position [280, 0]
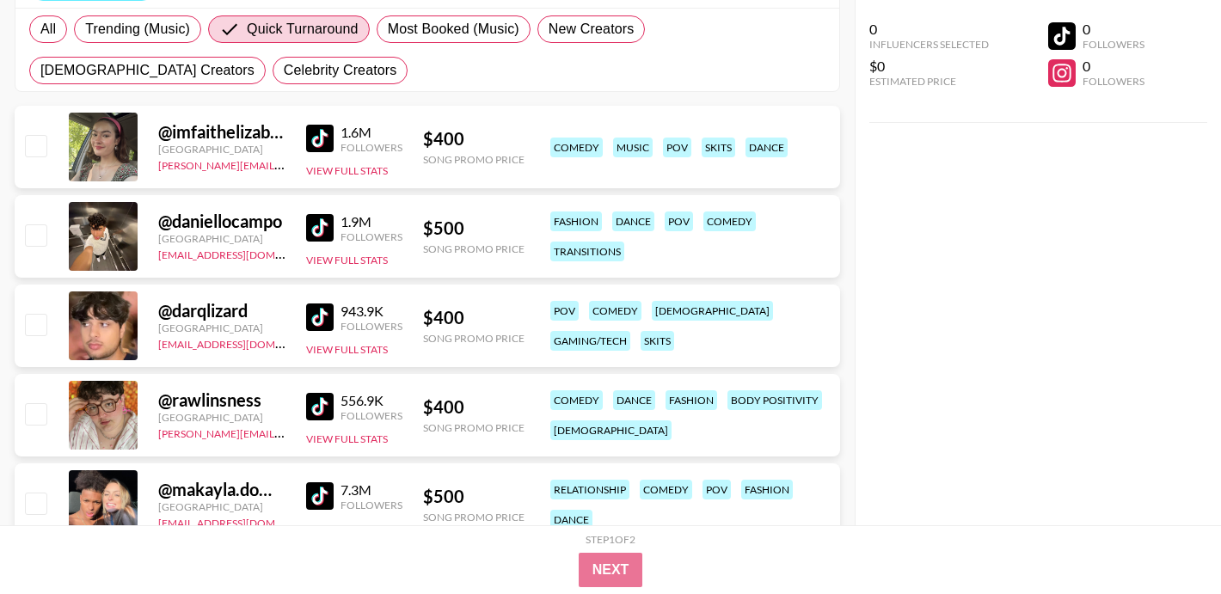
click at [318, 315] on img at bounding box center [320, 318] width 28 height 28
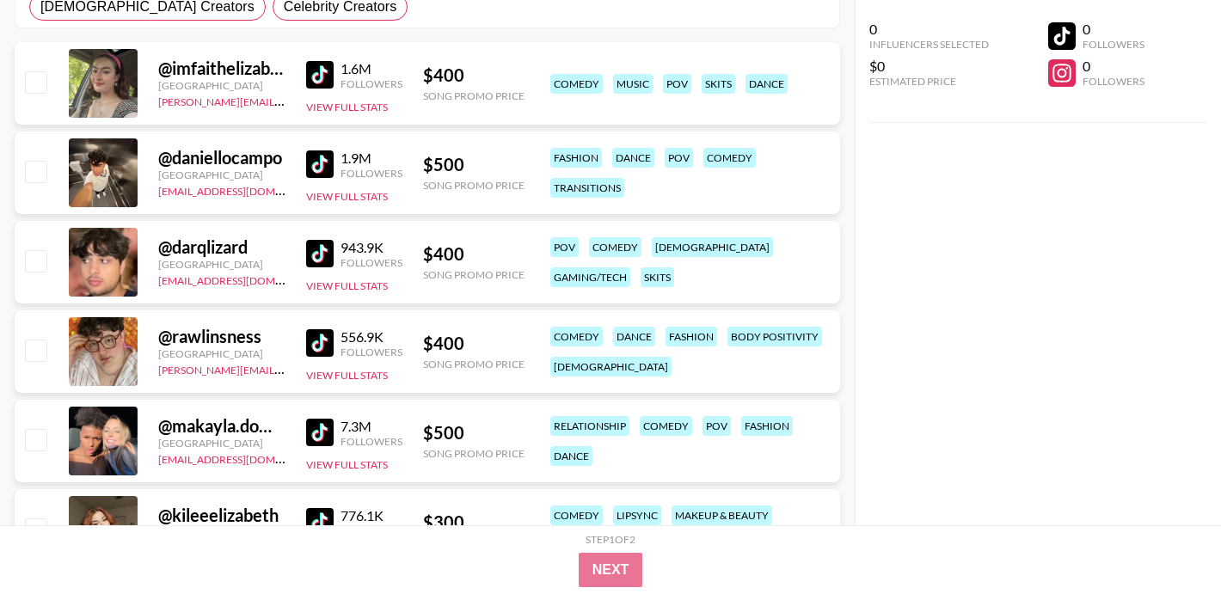
click at [319, 345] on img at bounding box center [320, 343] width 28 height 28
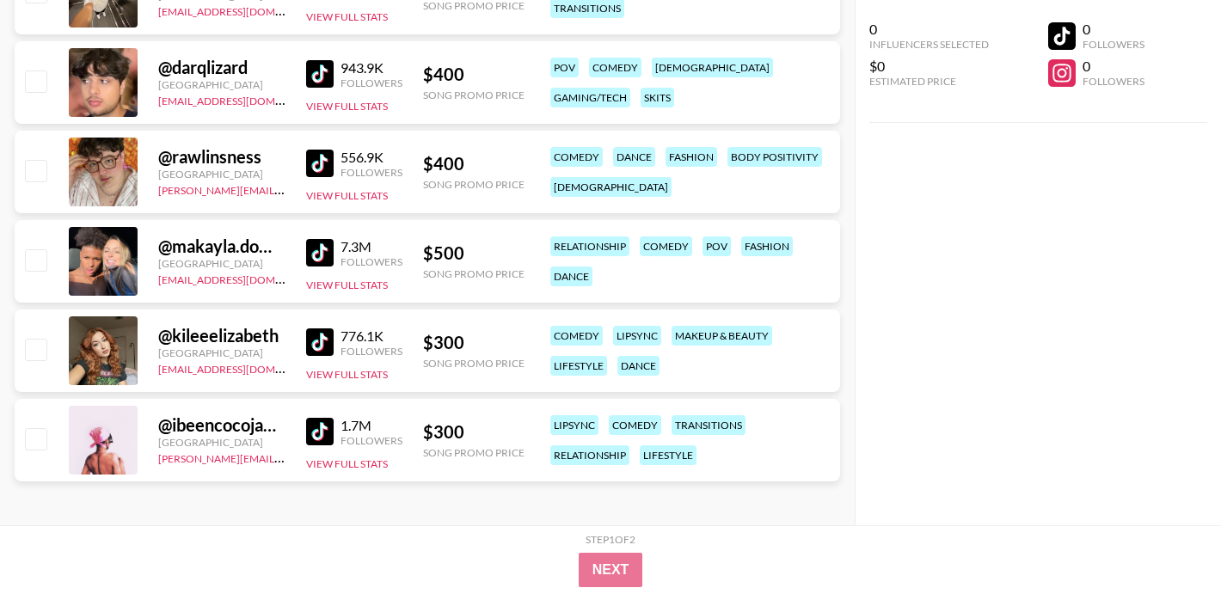
scroll to position [528, 0]
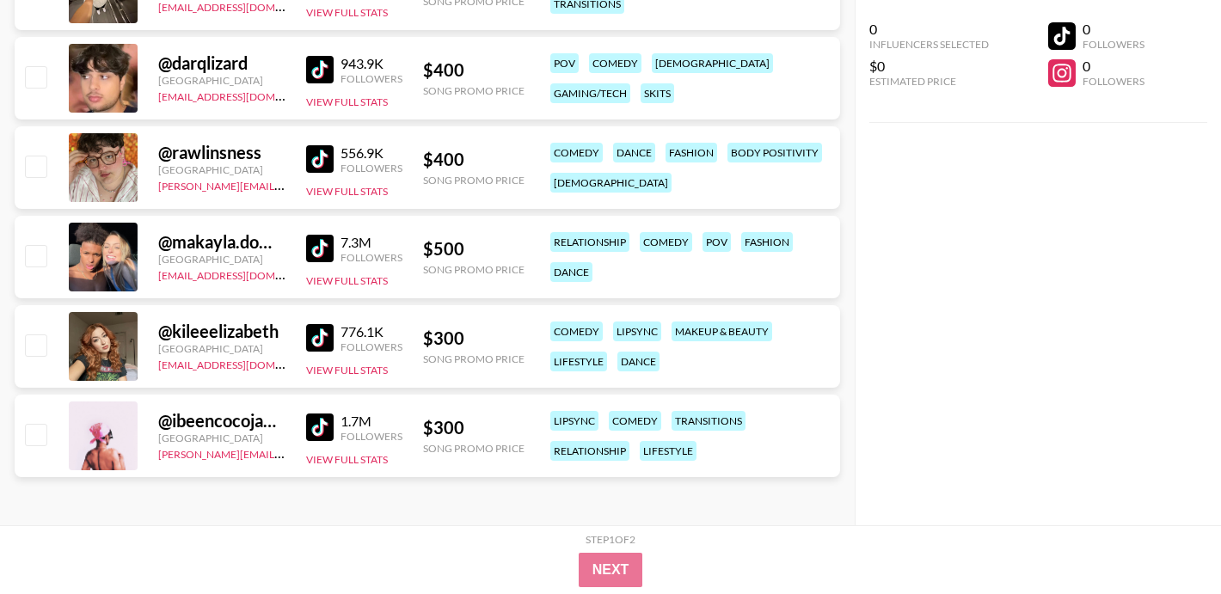
click at [323, 238] on img at bounding box center [320, 249] width 28 height 28
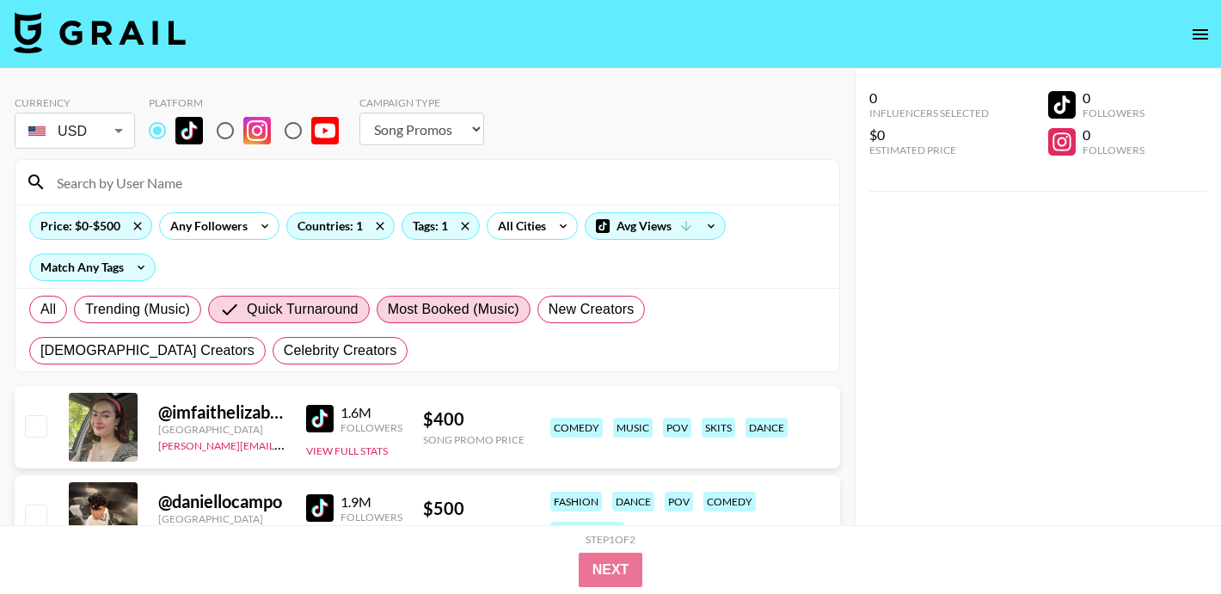
click at [423, 305] on span "Most Booked (Music)" at bounding box center [454, 309] width 132 height 21
click at [388, 310] on input "Most Booked (Music)" at bounding box center [388, 310] width 0 height 0
radio input "true"
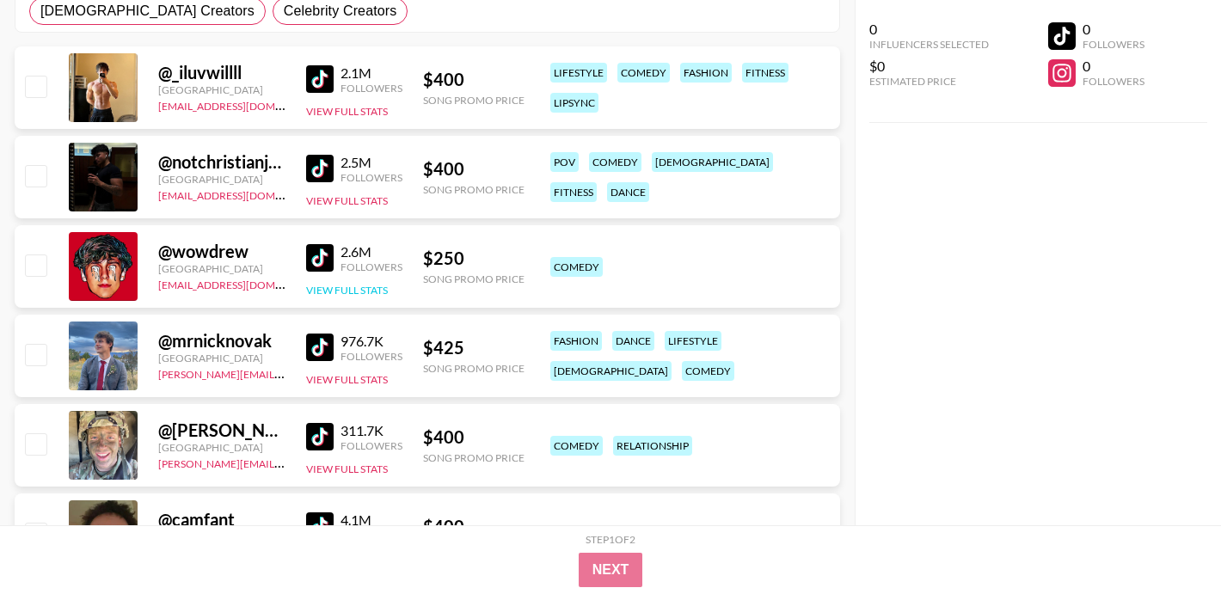
scroll to position [357, 0]
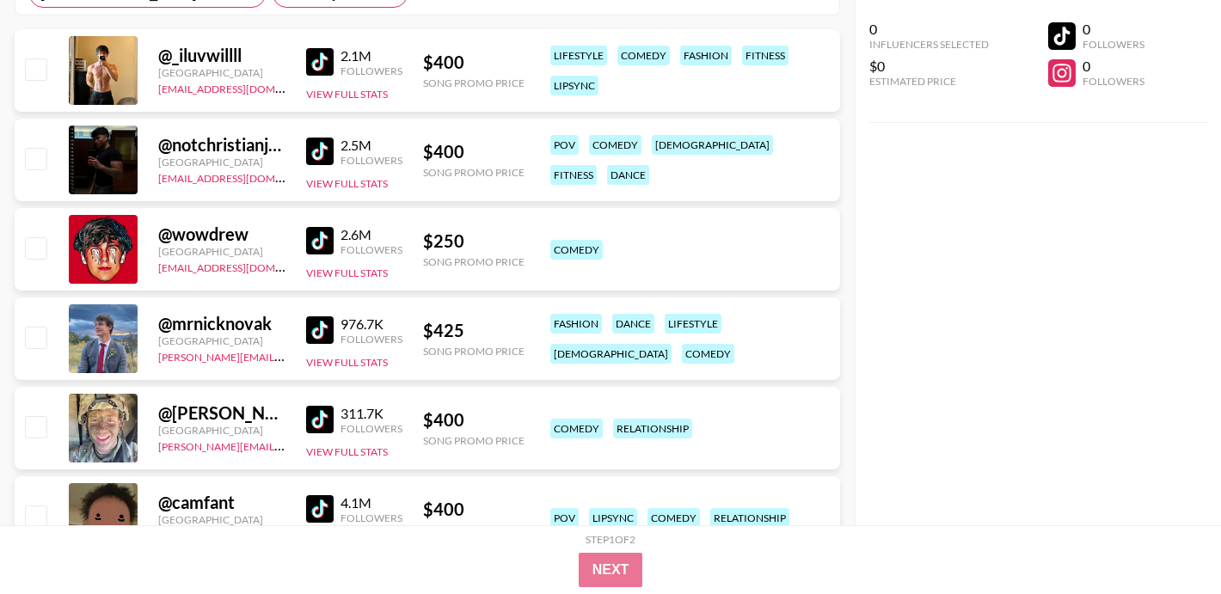
click at [323, 157] on img at bounding box center [320, 152] width 28 height 28
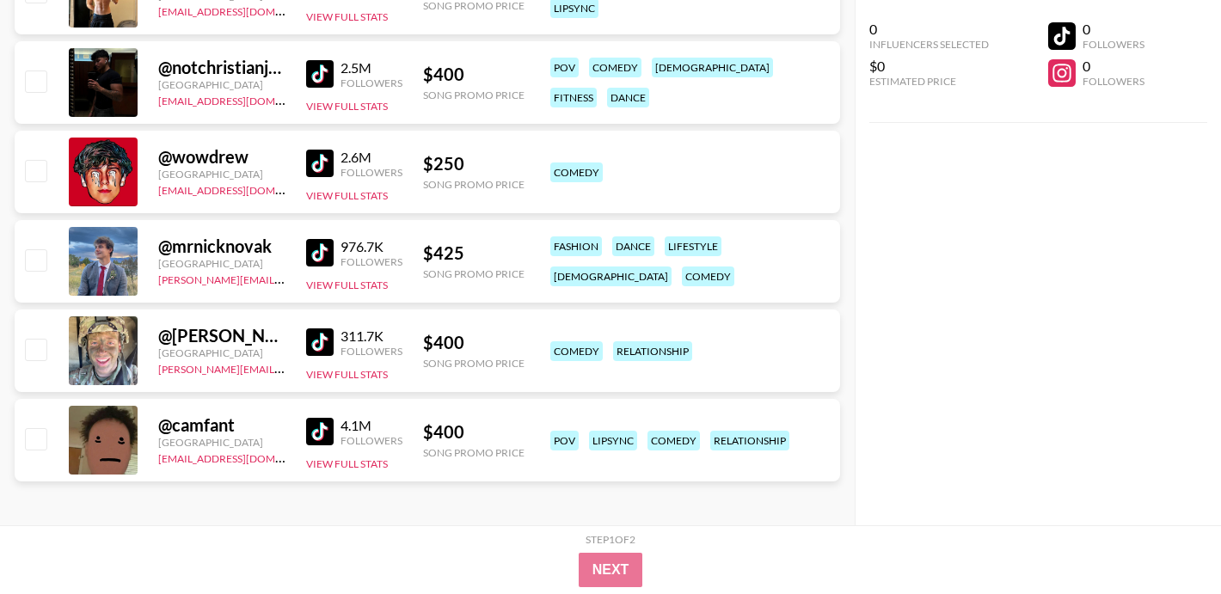
scroll to position [438, 0]
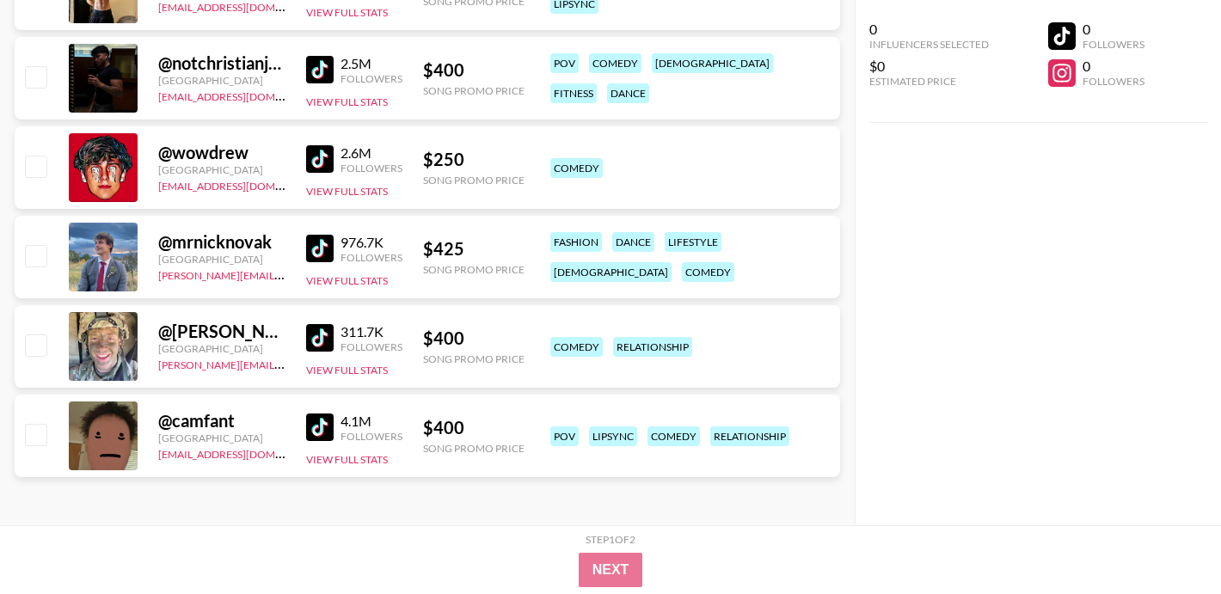
click at [321, 420] on img at bounding box center [320, 428] width 28 height 28
click at [321, 336] on img at bounding box center [320, 338] width 28 height 28
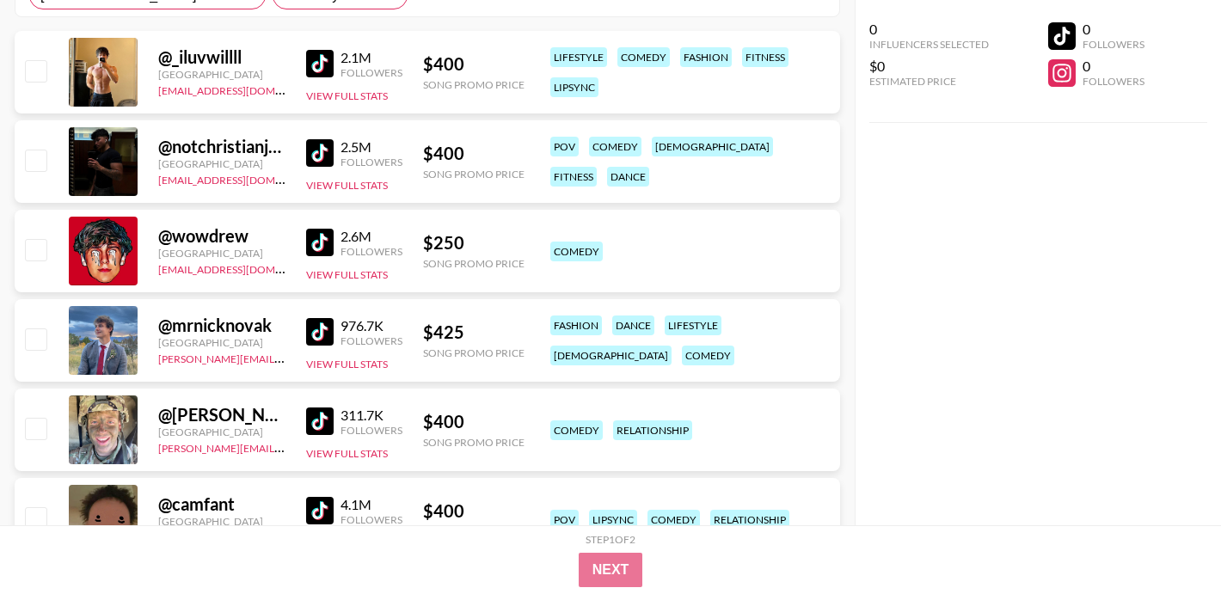
scroll to position [0, 0]
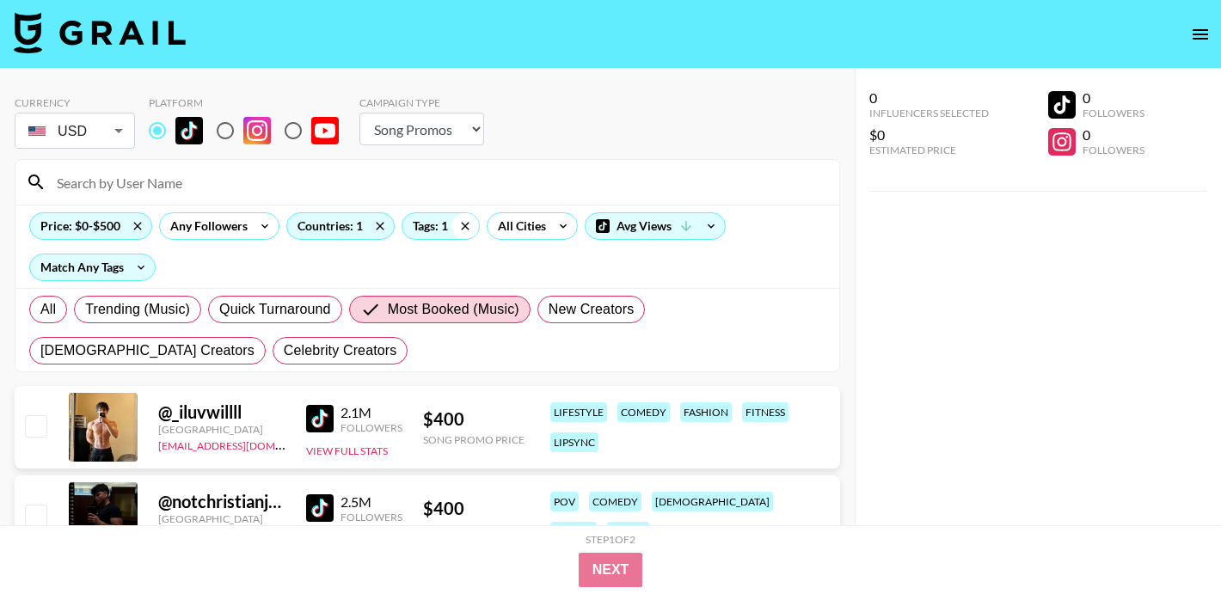
click at [462, 220] on icon at bounding box center [465, 226] width 28 height 26
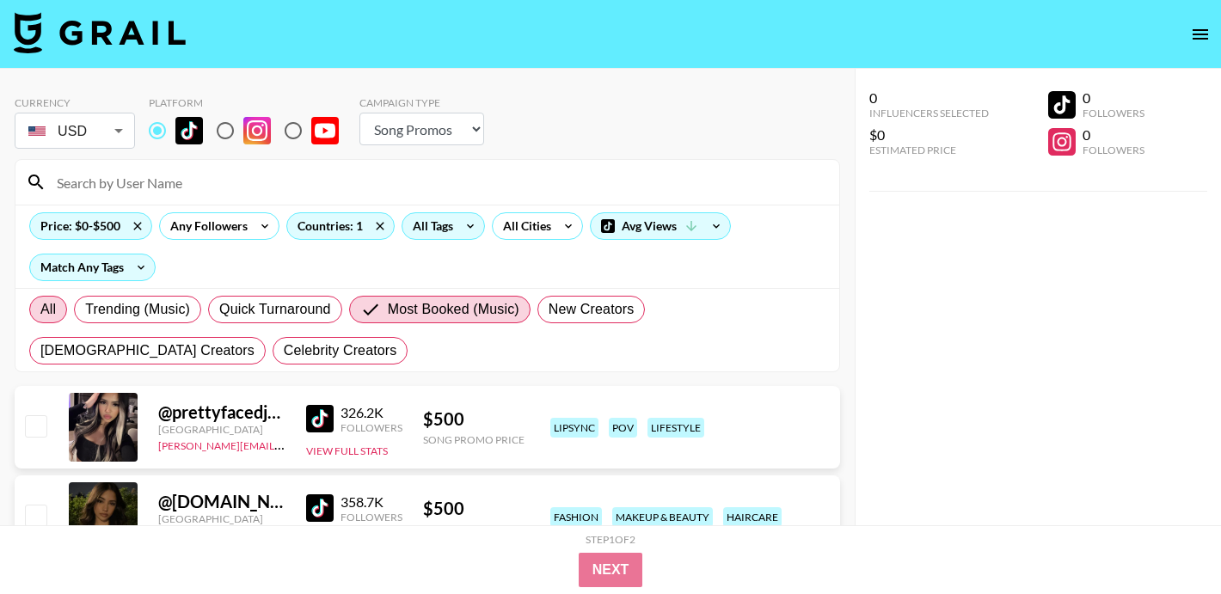
click at [58, 309] on label "All" at bounding box center [48, 310] width 38 height 28
click at [40, 310] on input "All" at bounding box center [40, 310] width 0 height 0
radio input "true"
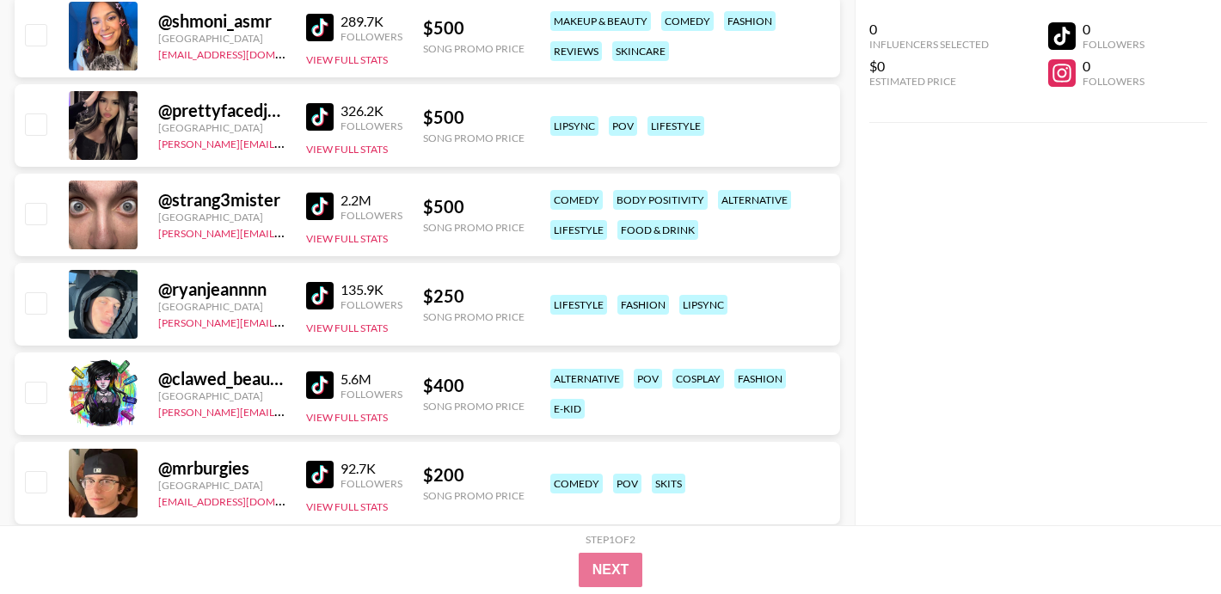
scroll to position [3516, 0]
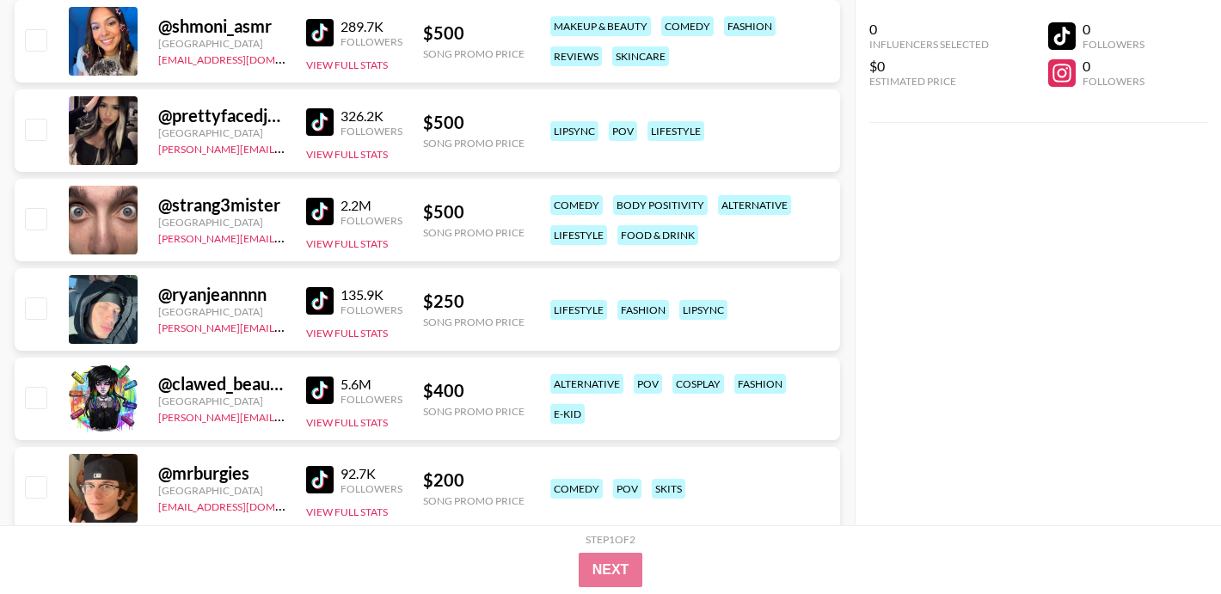
click at [318, 199] on img at bounding box center [320, 212] width 28 height 28
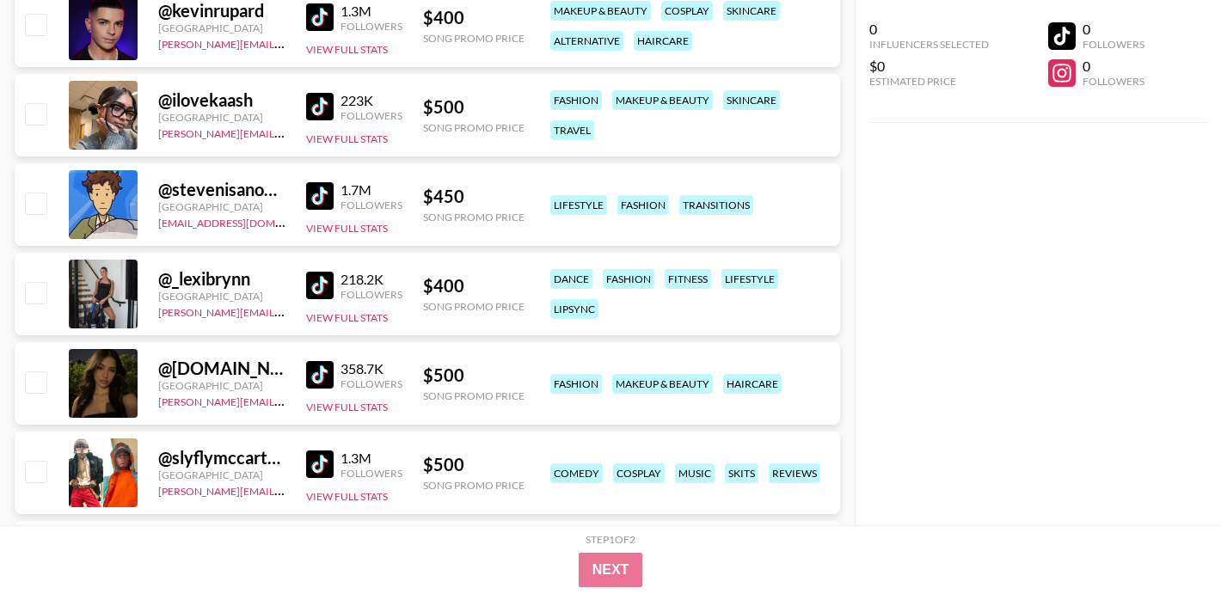
scroll to position [4609, 0]
